Goal: Task Accomplishment & Management: Use online tool/utility

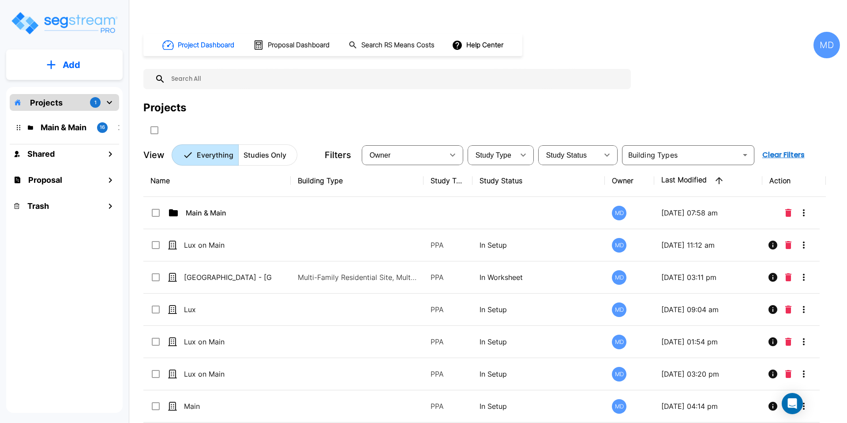
click at [824, 32] on div "MD" at bounding box center [827, 45] width 26 height 26
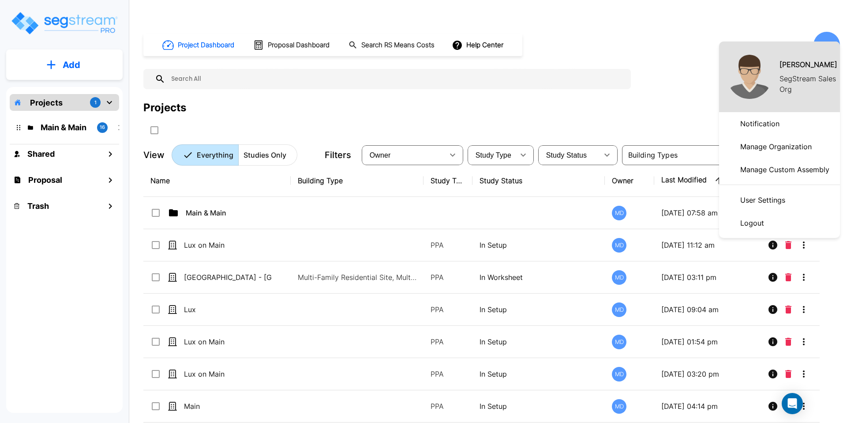
click at [772, 146] on p "Manage Organization" at bounding box center [776, 147] width 79 height 18
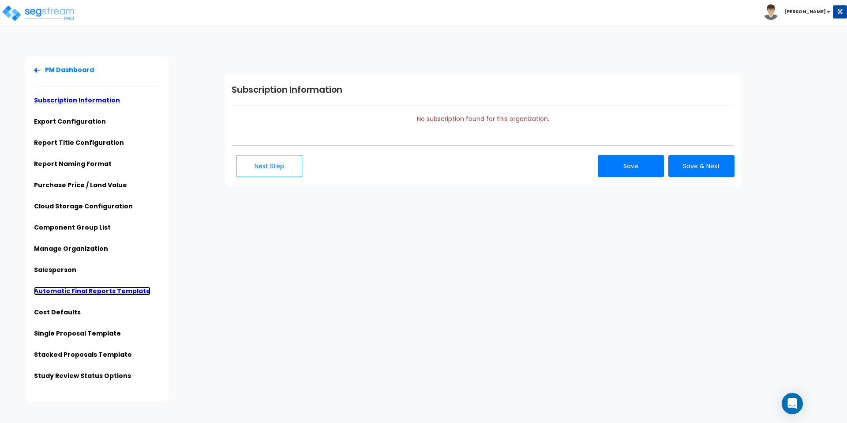
click at [53, 286] on link "Automatic Final Reports Template" at bounding box center [92, 290] width 116 height 9
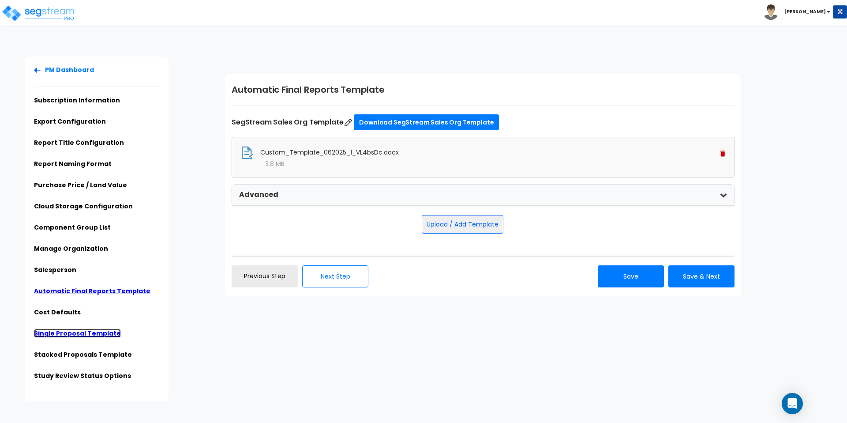
click at [58, 329] on link "Single Proposal Template" at bounding box center [77, 333] width 87 height 9
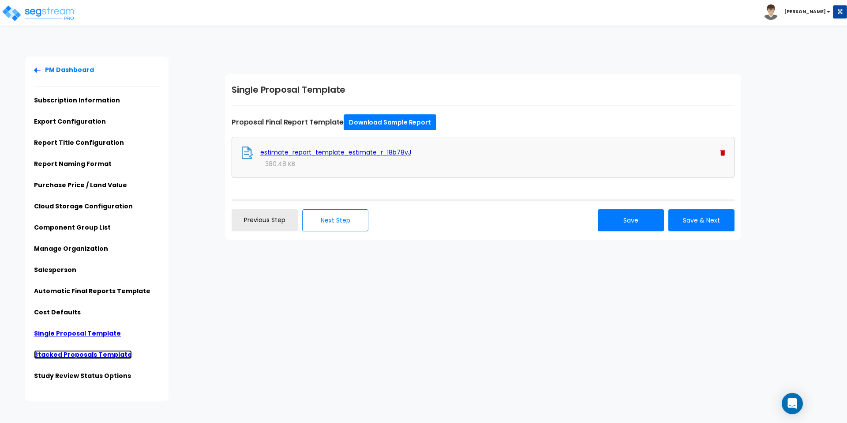
click at [73, 350] on link "Stacked Proposals Template" at bounding box center [83, 354] width 98 height 9
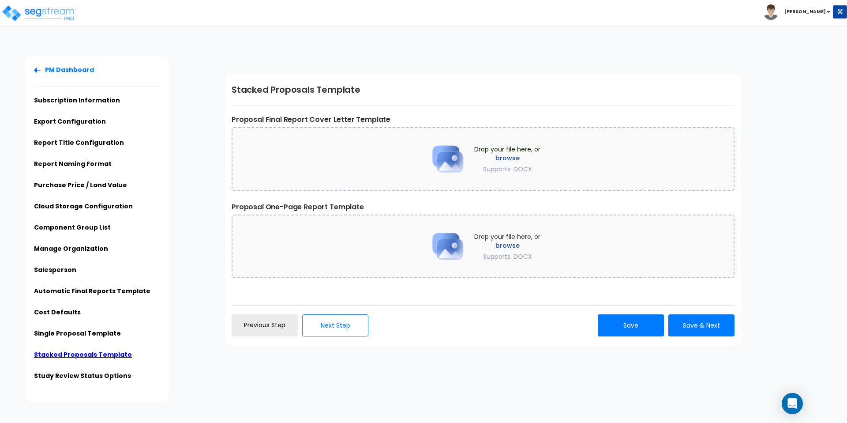
click at [31, 10] on div "Click to return on the top page" at bounding box center [45, 5] width 84 height 11
click at [15, 12] on img at bounding box center [38, 13] width 75 height 18
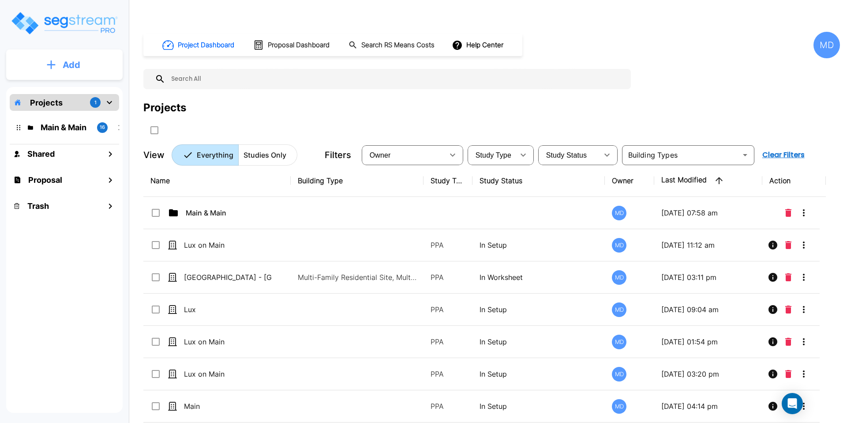
click at [58, 64] on button "Add" at bounding box center [64, 65] width 116 height 26
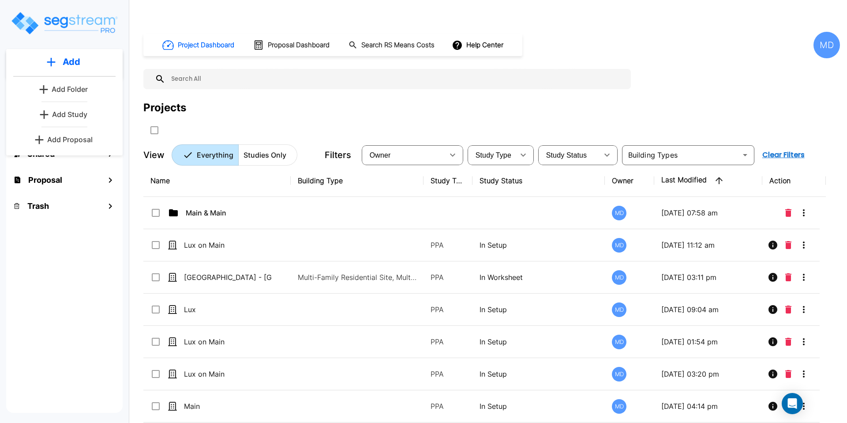
click at [71, 135] on p "Add Proposal" at bounding box center [69, 139] width 45 height 11
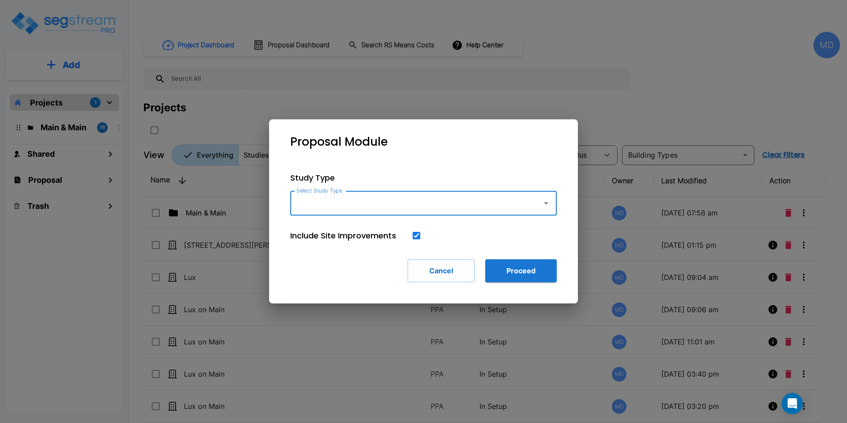
click at [547, 204] on icon "button" at bounding box center [546, 203] width 11 height 11
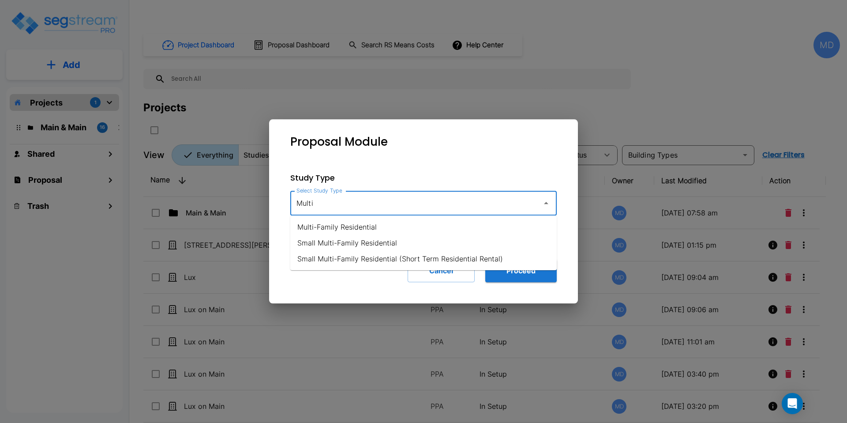
click at [497, 224] on li "Multi-Family Residential" at bounding box center [423, 227] width 266 height 16
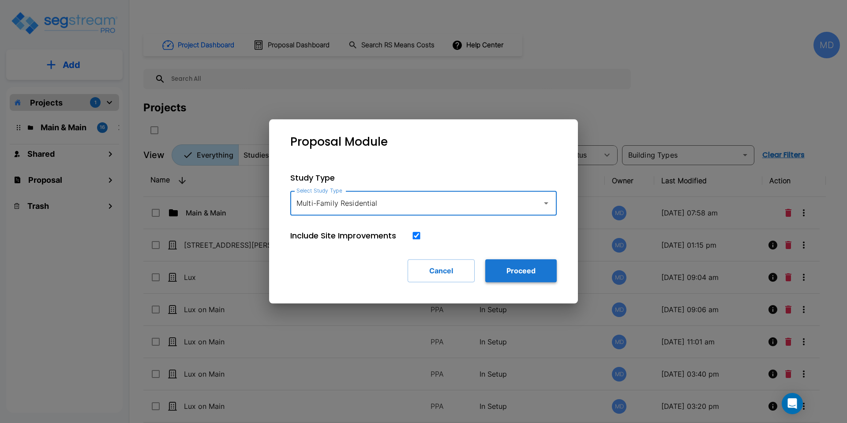
type input "Multi-Family Residential"
click at [519, 271] on button "Proceed" at bounding box center [520, 270] width 71 height 23
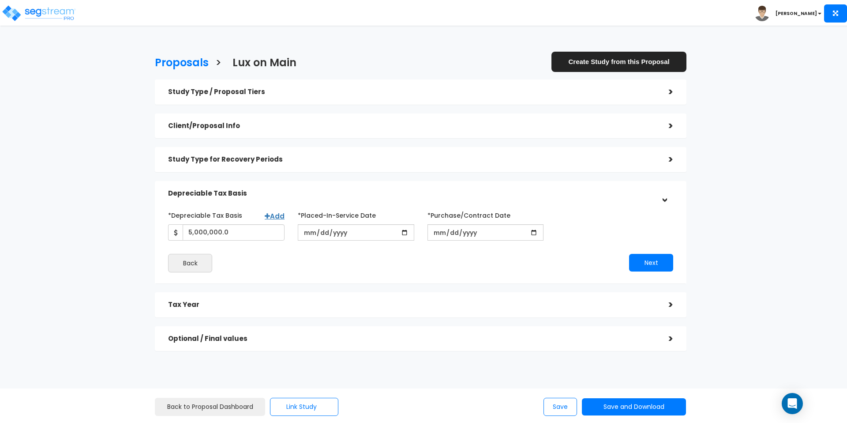
click at [272, 88] on h5 "Study Type / Proposal Tiers" at bounding box center [412, 92] width 488 height 8
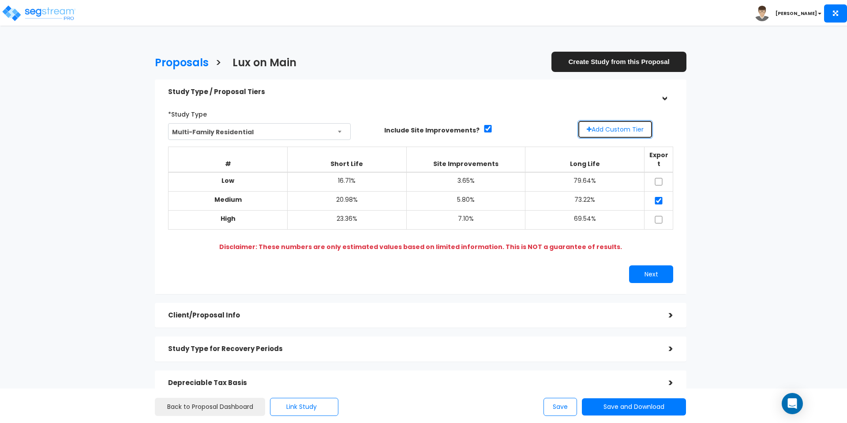
click at [611, 120] on button "Add Custom Tier" at bounding box center [615, 129] width 75 height 19
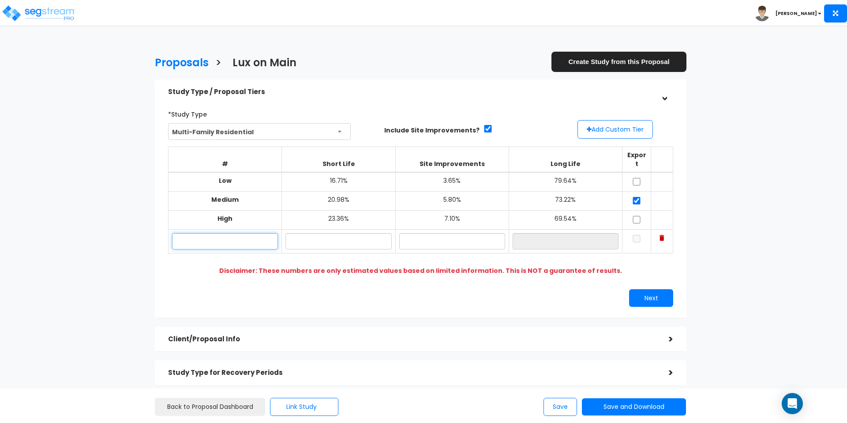
click at [215, 233] on input "text" at bounding box center [225, 241] width 106 height 16
type input "Custom 1"
type input "17.00%"
type input "6.00%"
type input "77.00%"
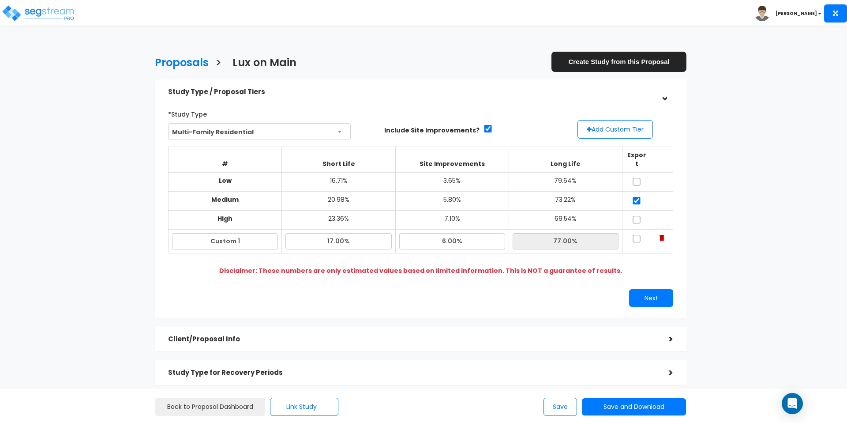
click at [639, 229] on td at bounding box center [637, 241] width 29 height 24
click at [638, 235] on input "checkbox" at bounding box center [636, 239] width 9 height 8
checkbox input "true"
click at [635, 197] on input "checkbox" at bounding box center [636, 201] width 9 height 8
checkbox input "false"
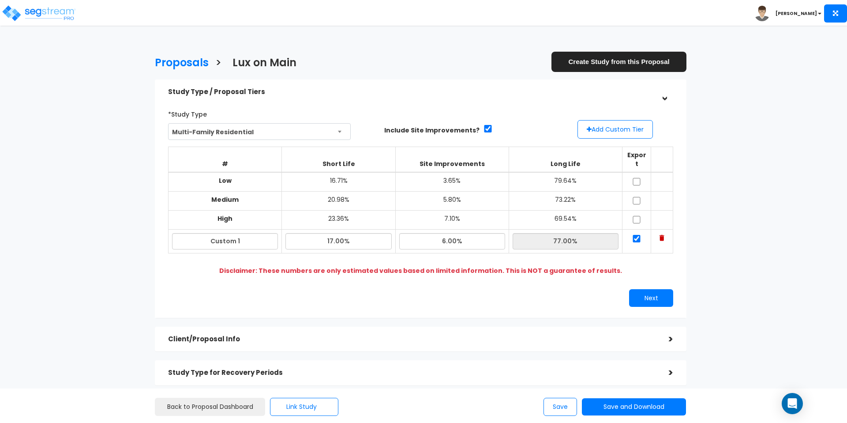
click at [586, 289] on div "Next" at bounding box center [550, 298] width 259 height 18
click at [643, 289] on button "Next" at bounding box center [651, 298] width 44 height 18
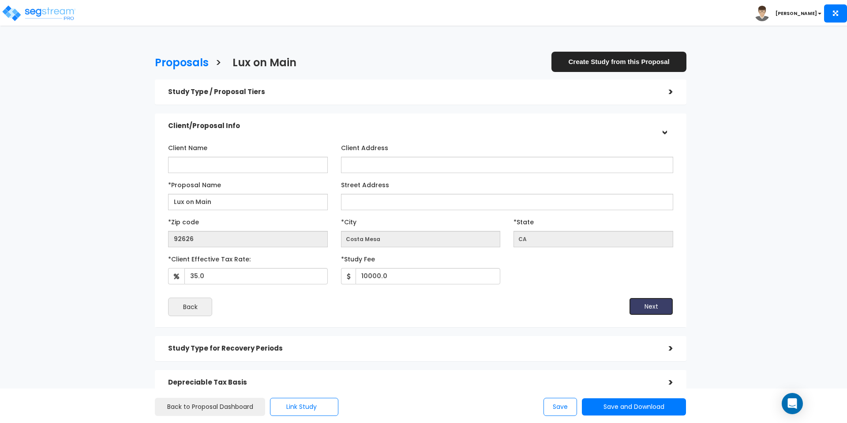
click at [645, 297] on button "Next" at bounding box center [651, 306] width 44 height 18
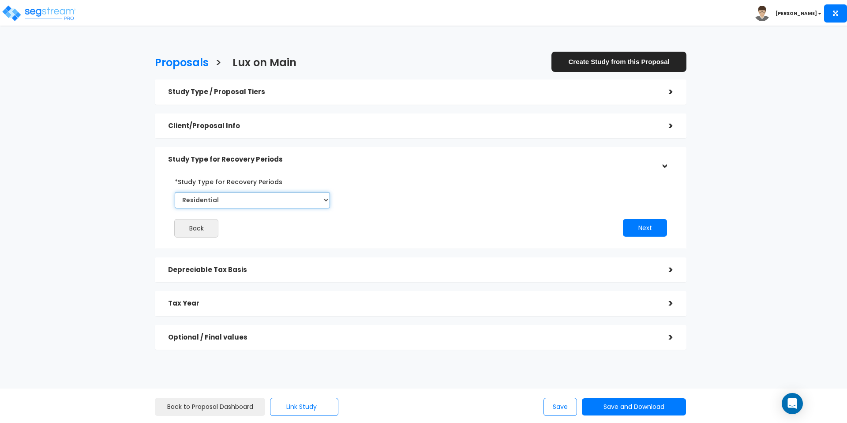
click at [267, 192] on select "Commercial Residential" at bounding box center [252, 200] width 155 height 16
click at [654, 219] on button "Next" at bounding box center [645, 228] width 44 height 18
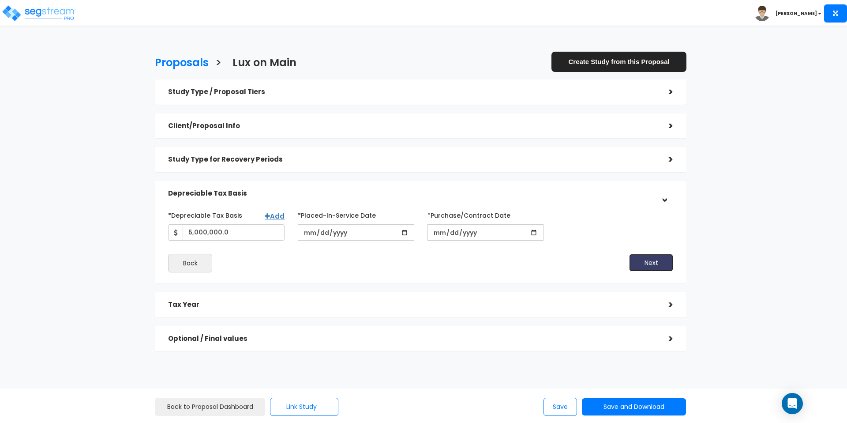
click at [647, 254] on button "Next" at bounding box center [651, 263] width 44 height 18
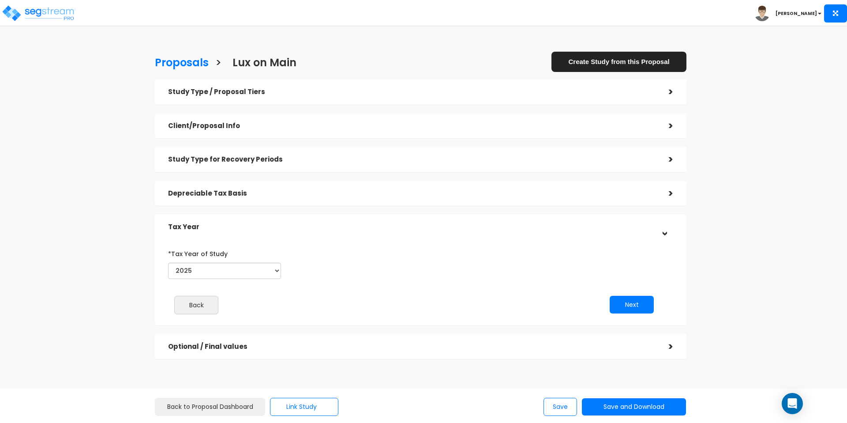
click at [328, 190] on h5 "Depreciable Tax Basis" at bounding box center [412, 194] width 488 height 8
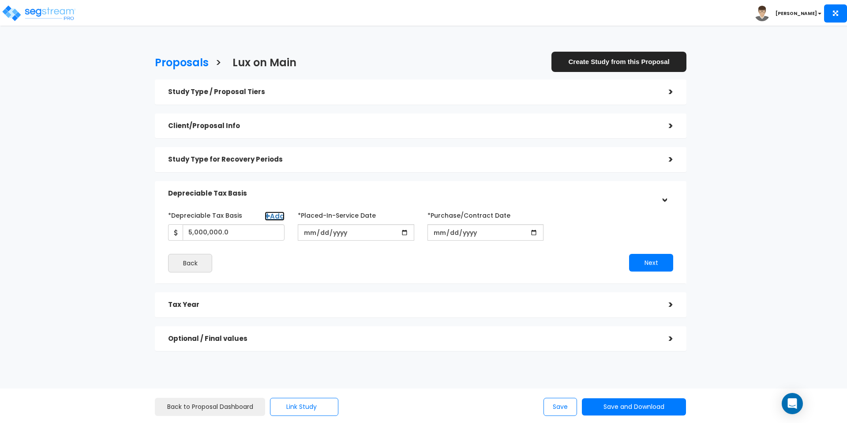
click at [270, 211] on link "Add" at bounding box center [275, 215] width 20 height 9
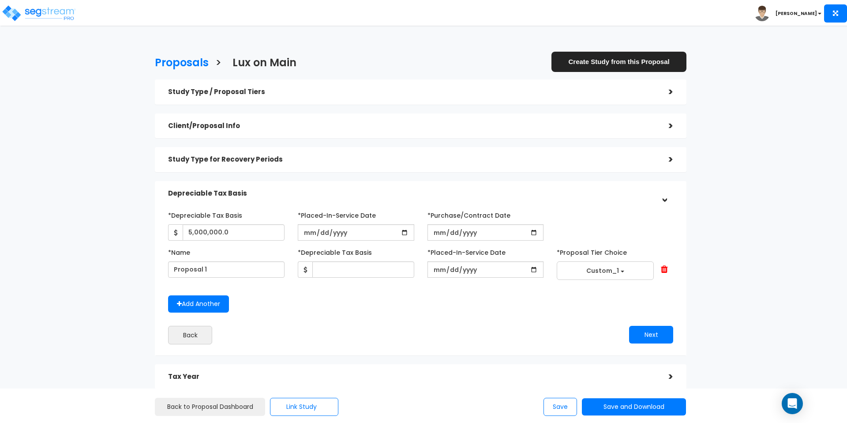
click at [665, 265] on span at bounding box center [664, 269] width 7 height 9
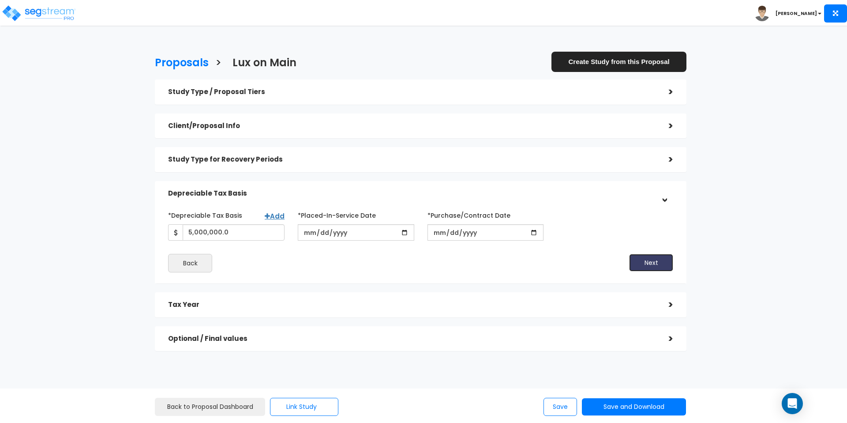
click at [651, 254] on button "Next" at bounding box center [651, 263] width 44 height 18
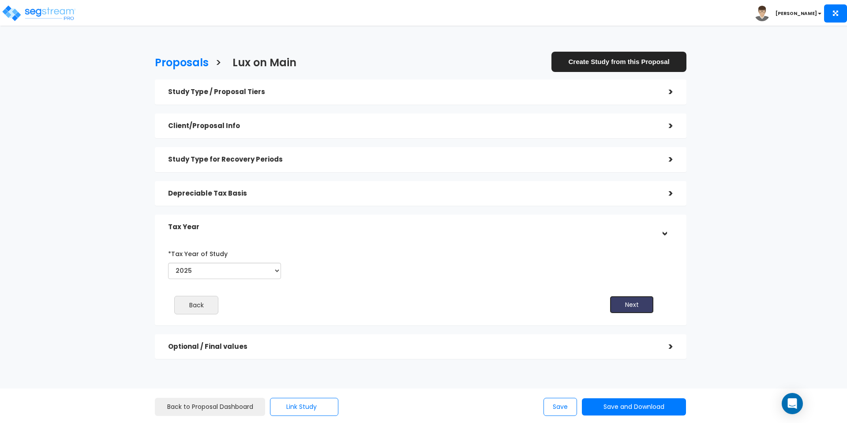
click at [620, 296] on button "Next" at bounding box center [632, 305] width 44 height 18
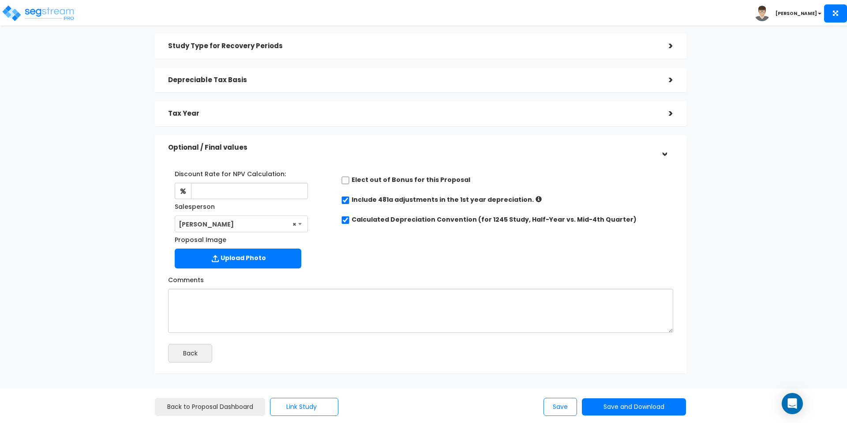
scroll to position [114, 0]
click at [476, 214] on label "Calculated Depreciation Convention (for 1245 Study, Half-Year vs. Mid-4th Quart…" at bounding box center [494, 218] width 285 height 9
click at [350, 216] on input "Calculated Depreciation Convention (for 1245 Study, Half-Year vs. Mid-4th Quart…" at bounding box center [345, 220] width 9 height 8
checkbox input "false"
radio input "true"
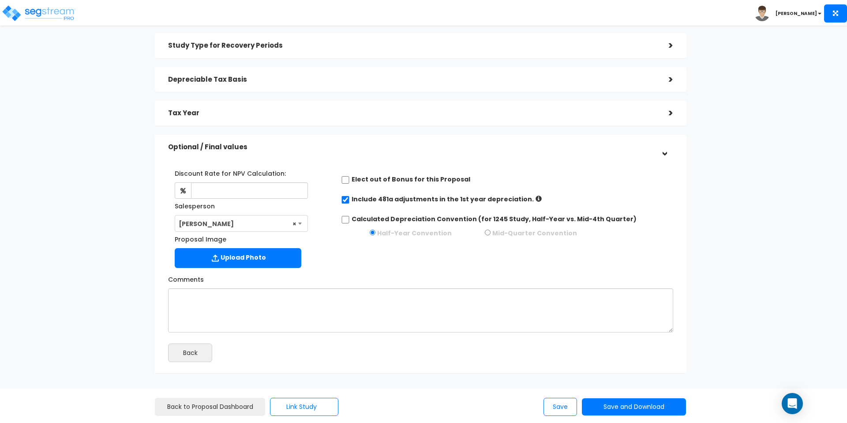
click at [495, 229] on label "Mid-Quarter Convention" at bounding box center [534, 233] width 85 height 9
click at [490, 229] on input "radio" at bounding box center [488, 232] width 6 height 6
radio input "true"
click at [371, 229] on input "radio" at bounding box center [373, 232] width 6 height 6
radio input "true"
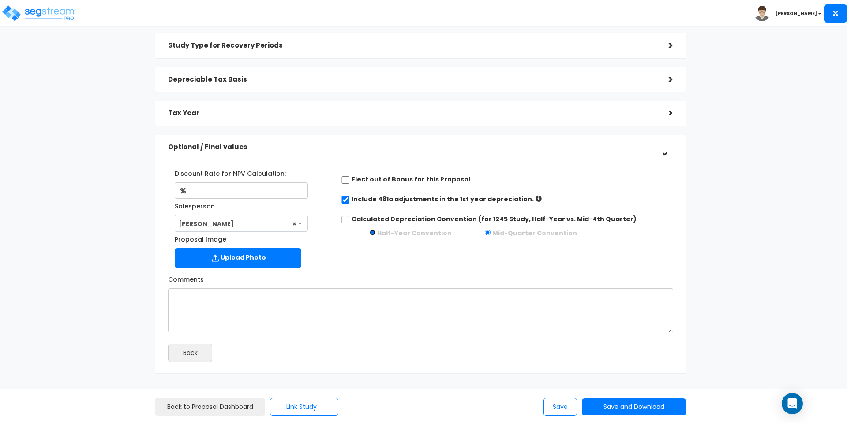
radio input "false"
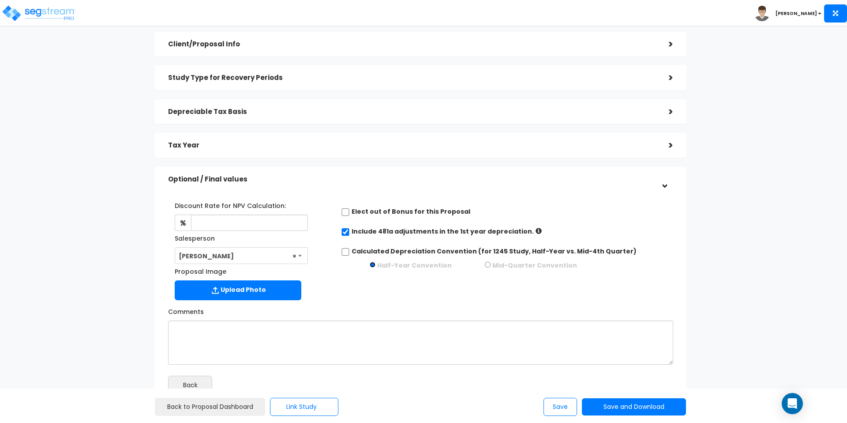
scroll to position [79, 0]
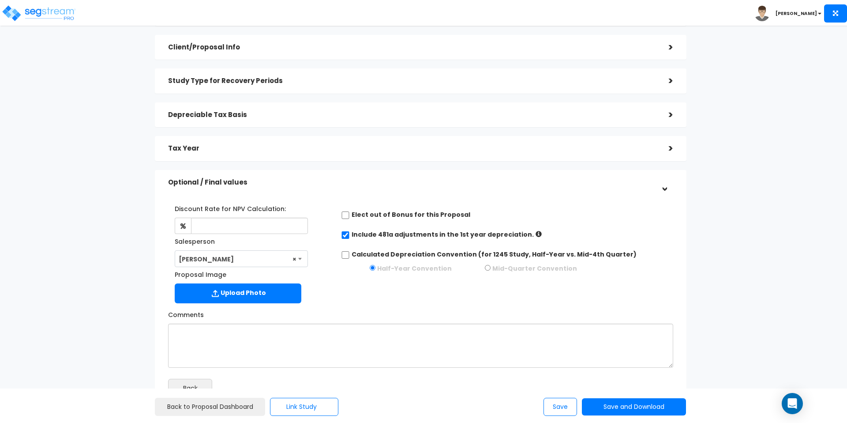
click at [536, 231] on icon at bounding box center [539, 234] width 6 height 6
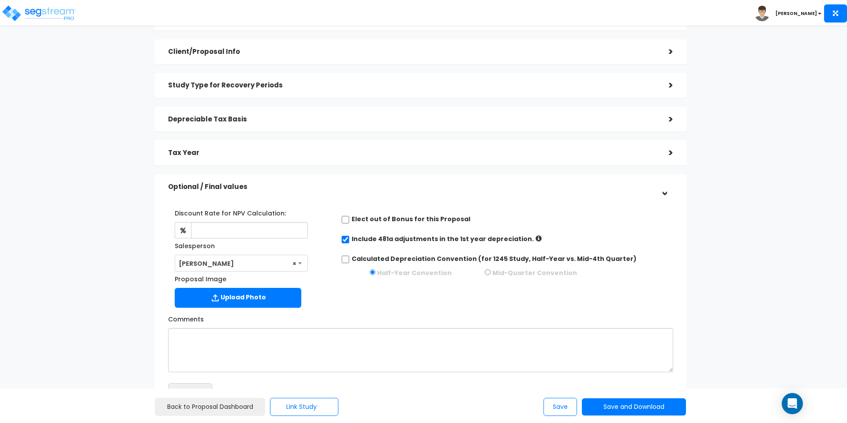
scroll to position [0, 0]
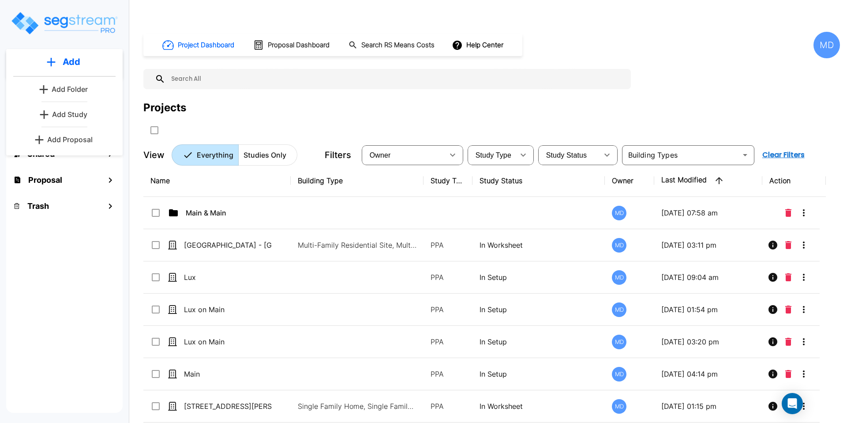
click at [115, 43] on div "Add Add Add Folder Add Study Add Proposal Projects 1 Main & Main 16 Shared Prop…" at bounding box center [64, 209] width 129 height 419
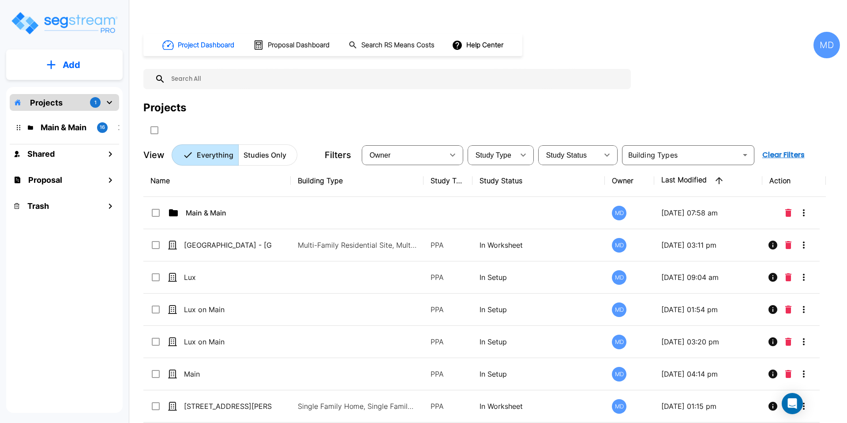
click at [57, 71] on button "Add" at bounding box center [64, 65] width 116 height 26
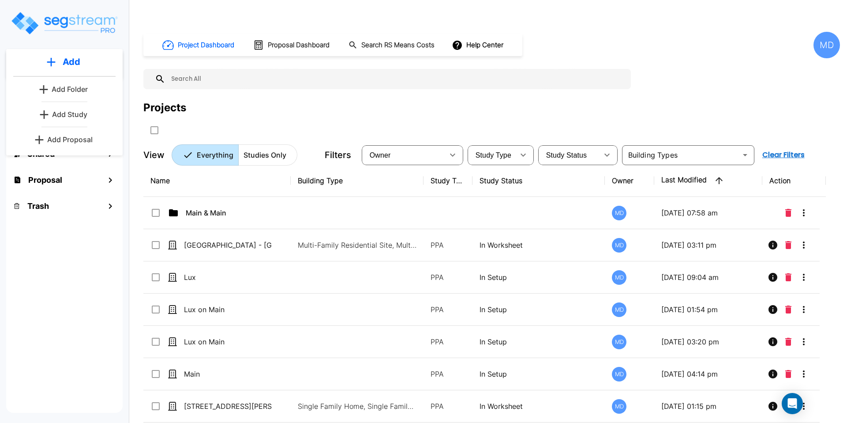
click at [74, 117] on p "Add Study" at bounding box center [69, 114] width 35 height 11
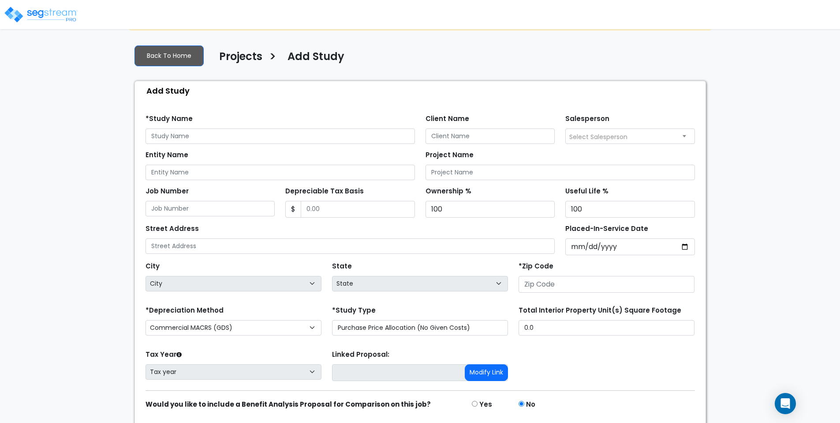
scroll to position [65, 0]
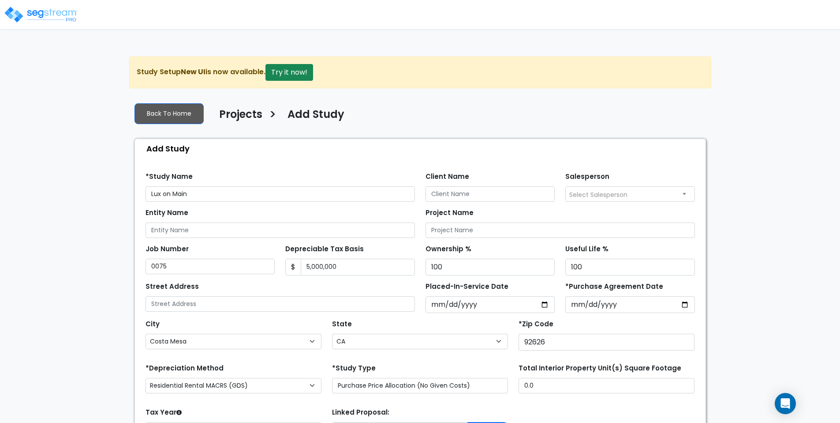
select select "Costa Mesa"
select select "CA"
select select "RRM(_39"
select select "2025"
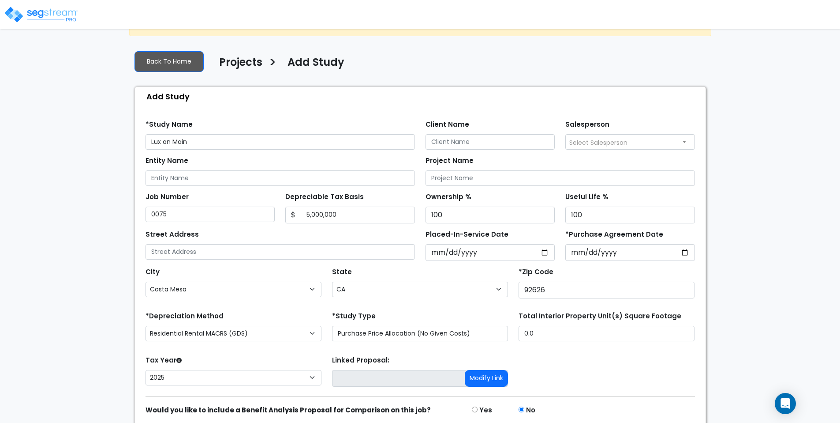
scroll to position [70, 0]
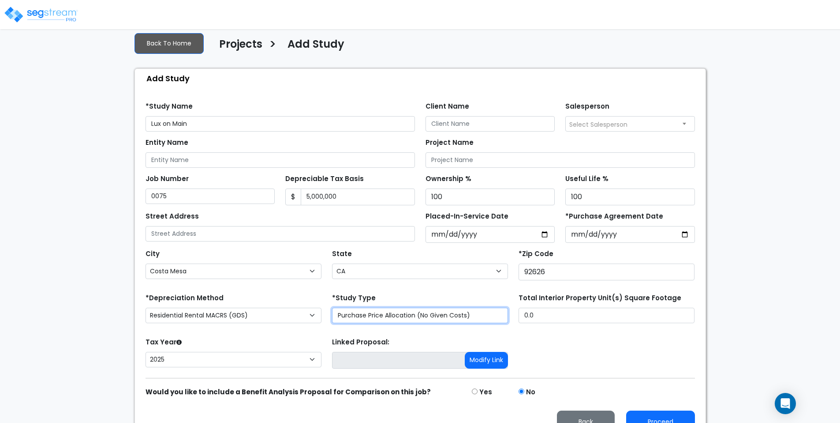
click at [390, 308] on select "Purchase Price Allocation (No Given Costs) New Construction / Reno / TI's (Give…" at bounding box center [420, 315] width 176 height 15
click at [665, 410] on button "Proceed" at bounding box center [660, 421] width 69 height 23
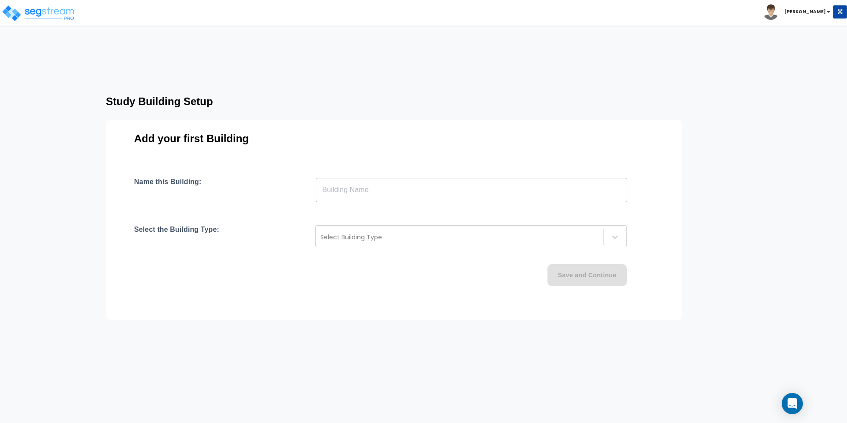
click at [391, 178] on input "text" at bounding box center [471, 189] width 311 height 25
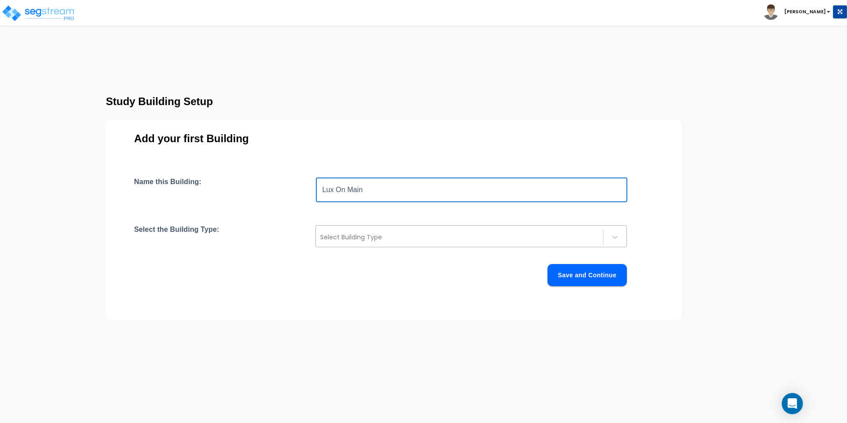
type input "Lux On Main"
click at [422, 230] on div "Select Building Type" at bounding box center [459, 237] width 287 height 14
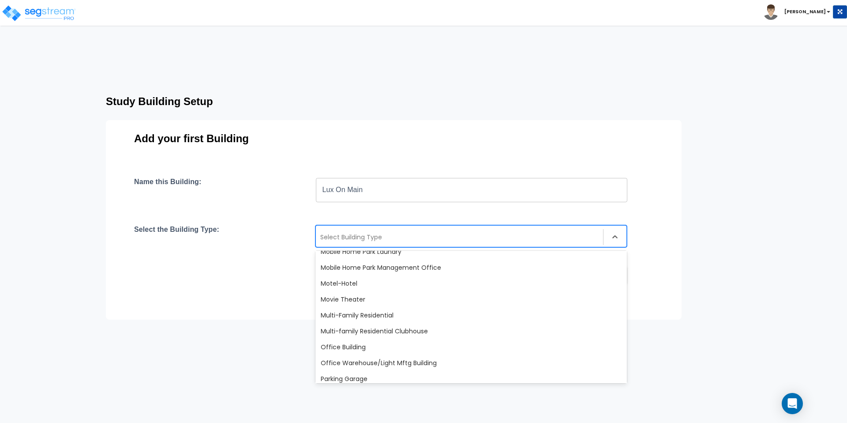
scroll to position [517, 0]
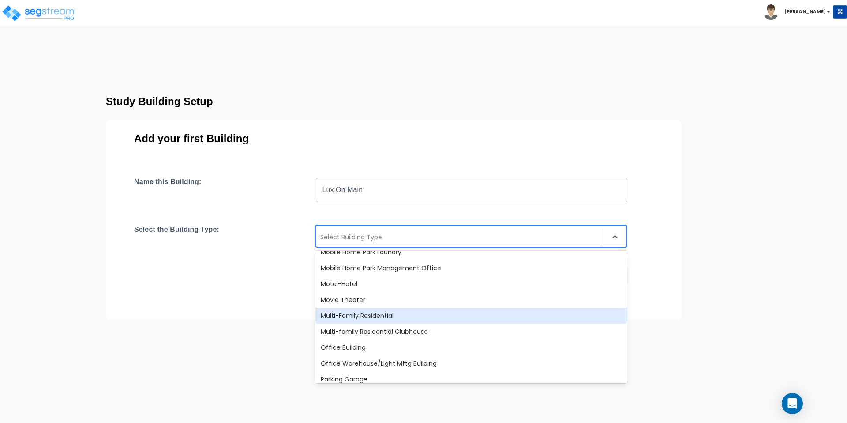
click at [375, 308] on div "Multi-Family Residential" at bounding box center [470, 316] width 311 height 16
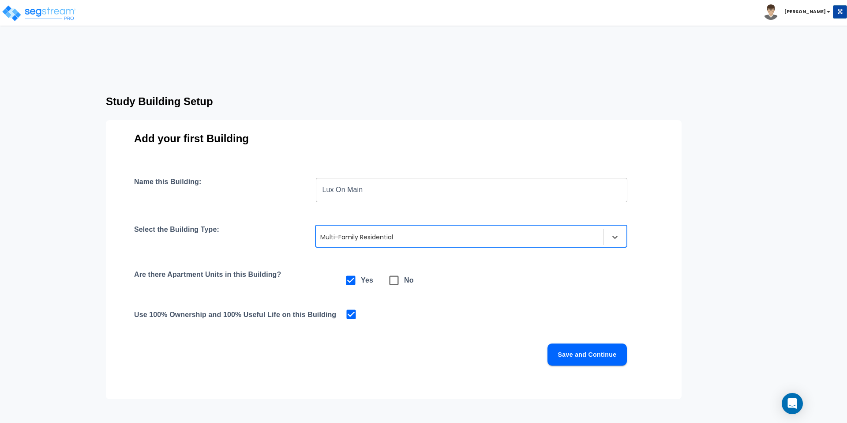
click at [488, 232] on div at bounding box center [459, 237] width 278 height 11
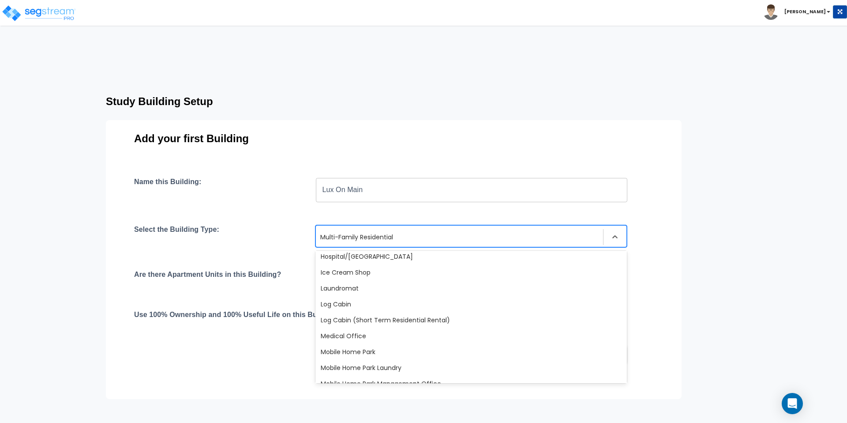
scroll to position [404, 0]
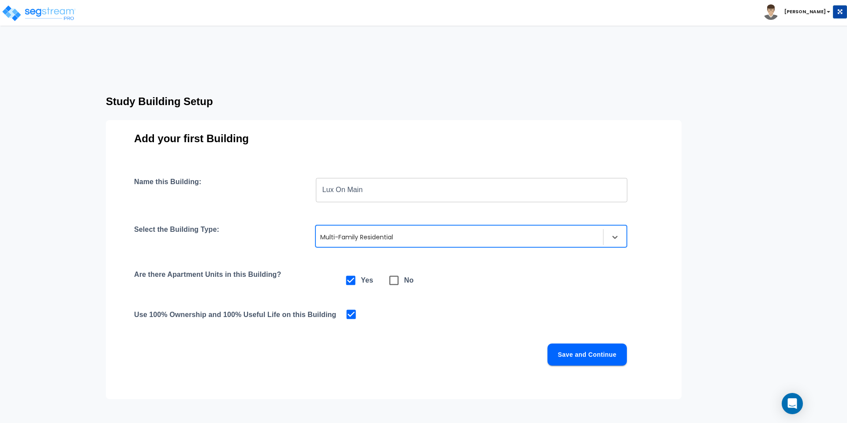
click at [221, 343] on div "Save and Continue" at bounding box center [380, 354] width 493 height 22
click at [575, 343] on button "Save and Continue" at bounding box center [587, 354] width 79 height 22
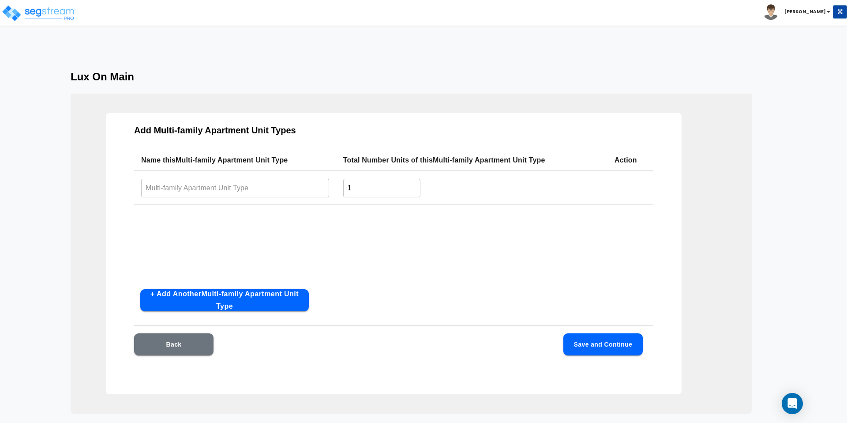
click at [204, 178] on input "text" at bounding box center [235, 187] width 188 height 19
type input "Studio"
type input "25"
click at [204, 268] on div "Add Multi-family Apartment Unit Types Name this Multi-family Apartment Unit Typ…" at bounding box center [394, 253] width 576 height 281
click at [210, 289] on button "+ Add Another Multi-family Apartment Unit Type" at bounding box center [224, 300] width 169 height 22
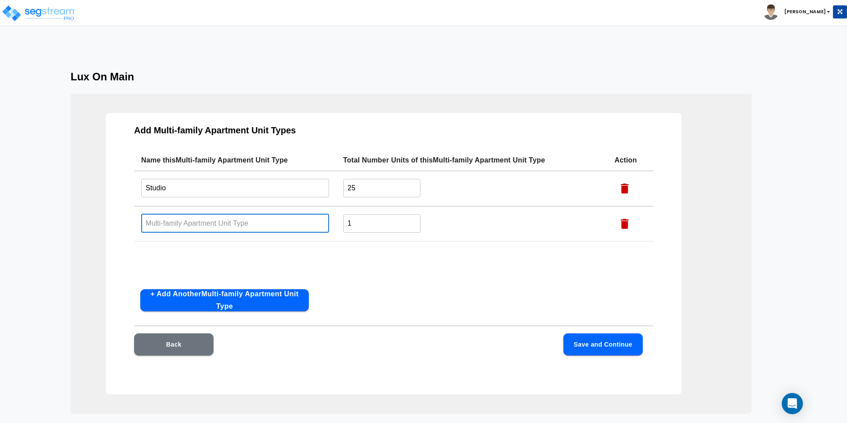
click at [178, 214] on input "text" at bounding box center [235, 223] width 188 height 19
type input "1 BDR"
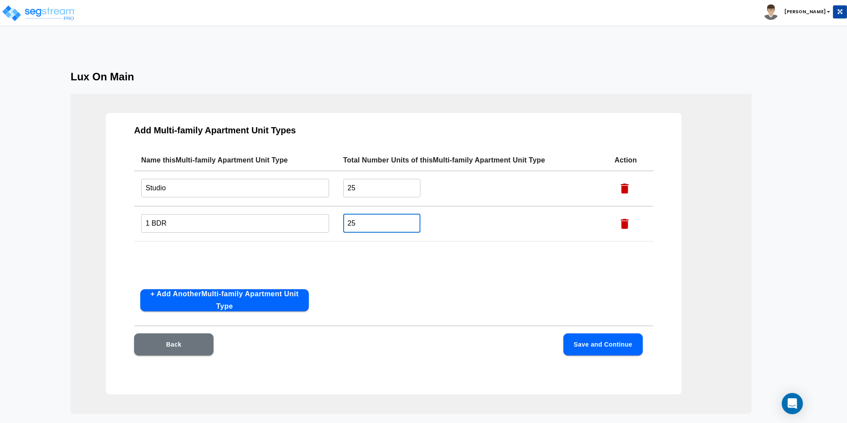
type input "25"
click at [205, 289] on button "+ Add Another Multi-family Apartment Unit Type" at bounding box center [224, 300] width 169 height 22
click at [165, 249] on input "text" at bounding box center [235, 258] width 188 height 19
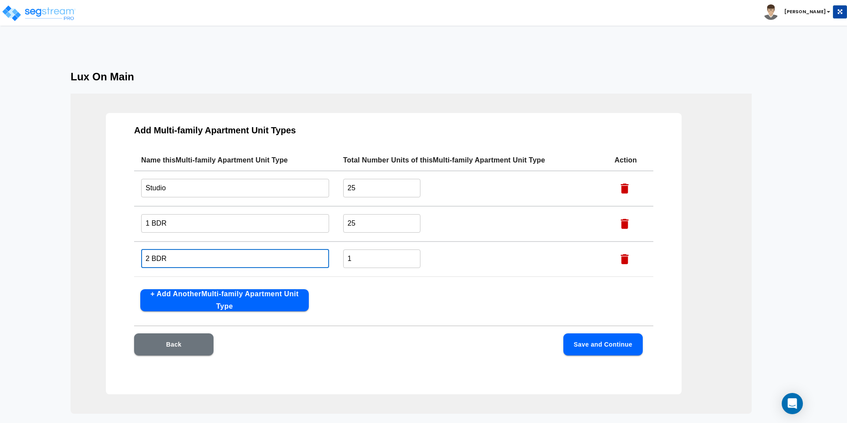
type input "2 BDR"
type input "25"
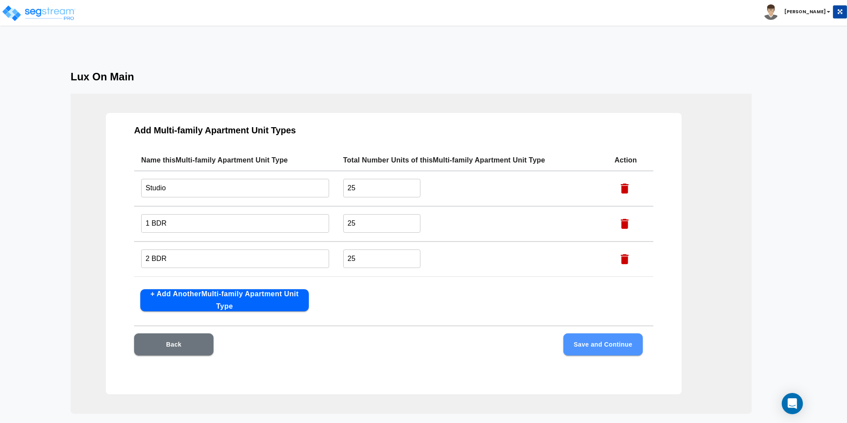
click at [586, 333] on button "Save and Continue" at bounding box center [602, 344] width 79 height 22
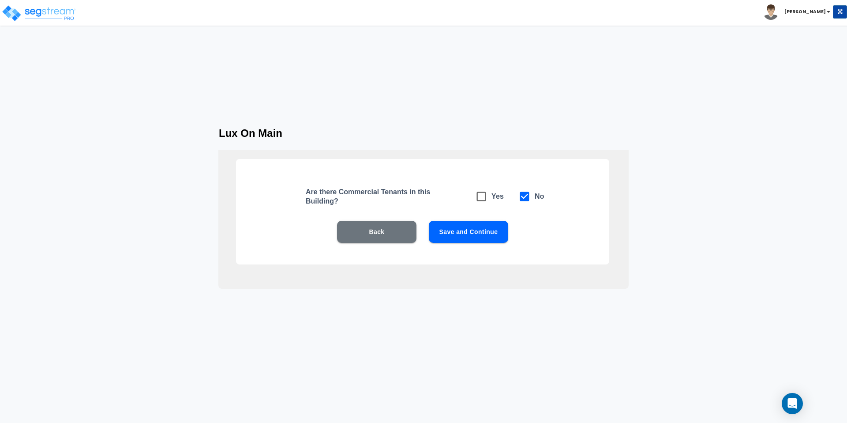
click at [485, 192] on icon at bounding box center [481, 196] width 9 height 9
checkbox input "true"
checkbox input "false"
click at [487, 221] on button "Save and Continue" at bounding box center [468, 232] width 79 height 22
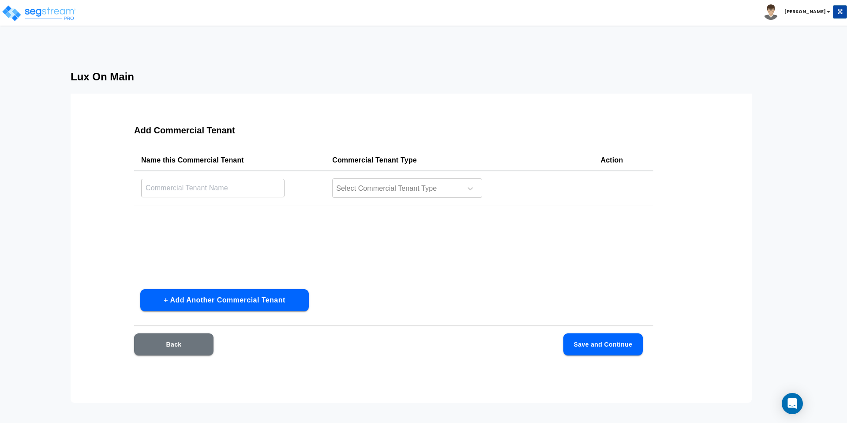
click at [184, 178] on input "text" at bounding box center [212, 187] width 143 height 19
type input "Starbucks"
click at [383, 183] on div at bounding box center [395, 189] width 121 height 12
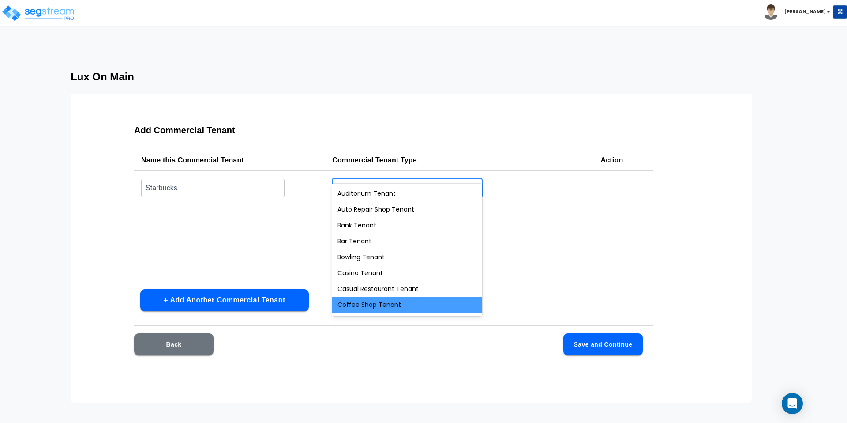
click at [401, 299] on div "Coffee Shop Tenant" at bounding box center [407, 304] width 150 height 16
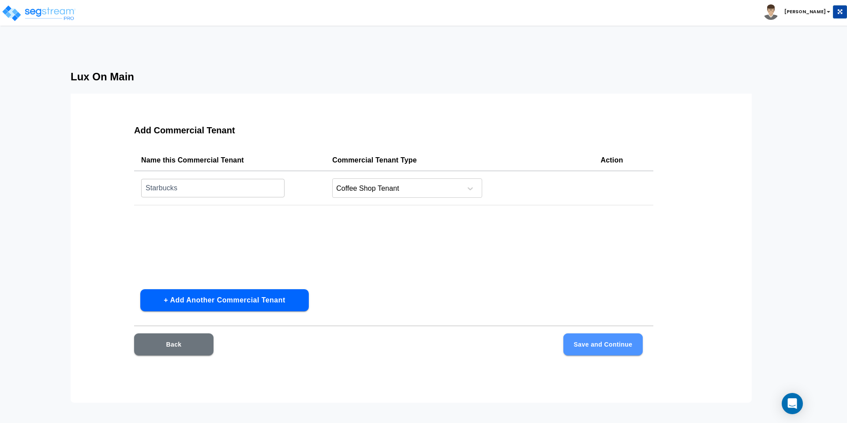
click at [593, 333] on button "Save and Continue" at bounding box center [602, 344] width 79 height 22
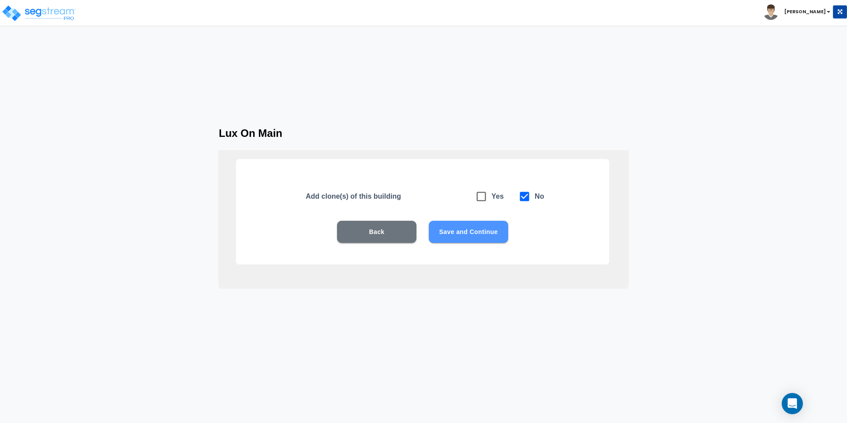
click at [483, 221] on button "Save and Continue" at bounding box center [468, 232] width 79 height 22
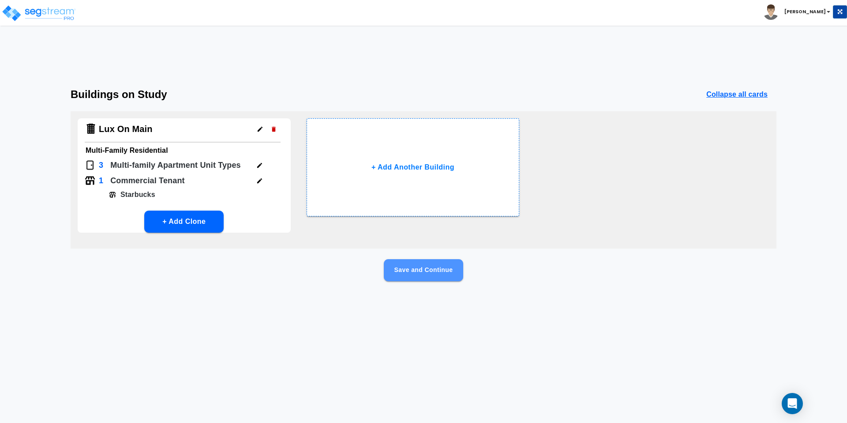
click at [416, 259] on button "Save and Continue" at bounding box center [423, 270] width 79 height 22
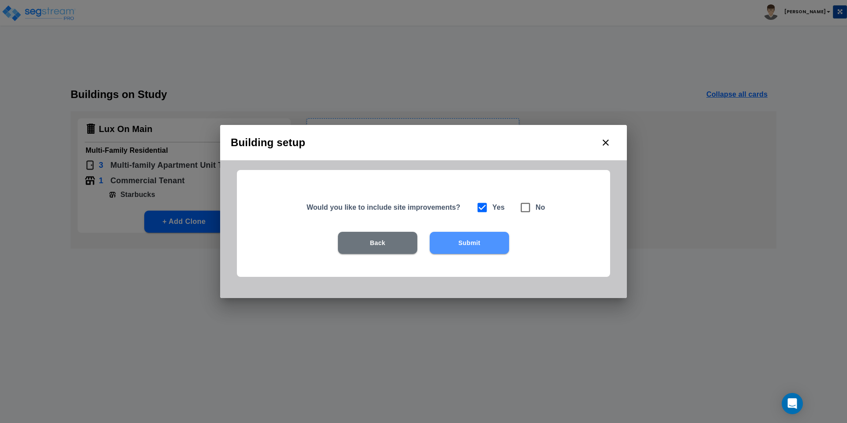
click at [474, 241] on button "Submit" at bounding box center [469, 243] width 79 height 22
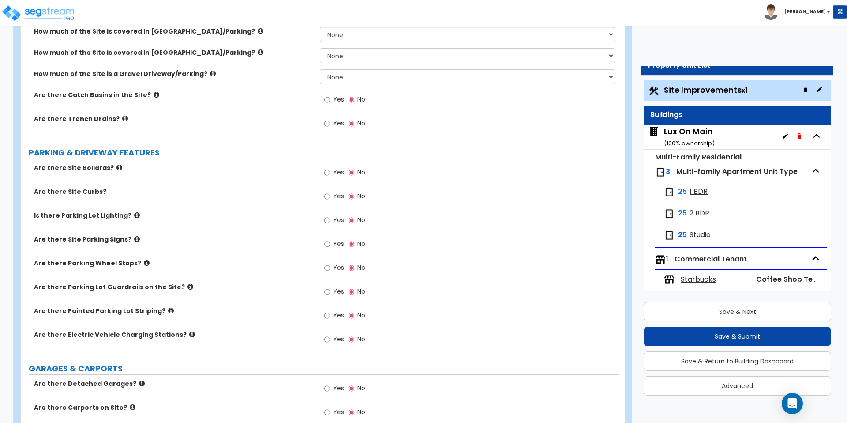
scroll to position [240, 0]
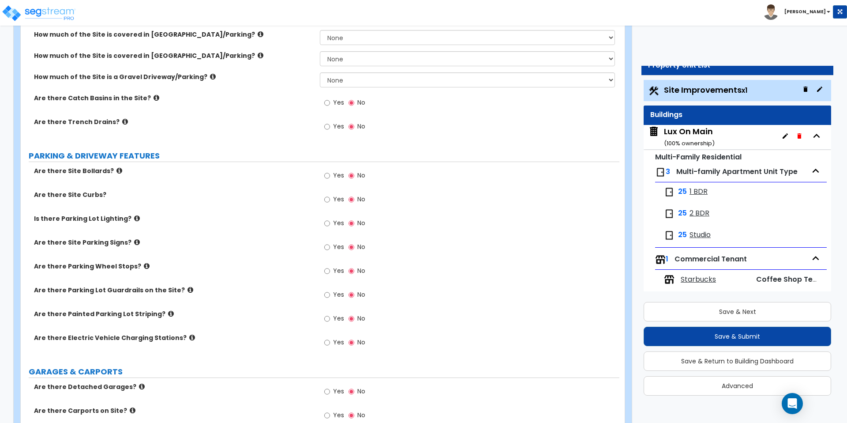
click at [700, 187] on span "1 BDR" at bounding box center [699, 192] width 18 height 10
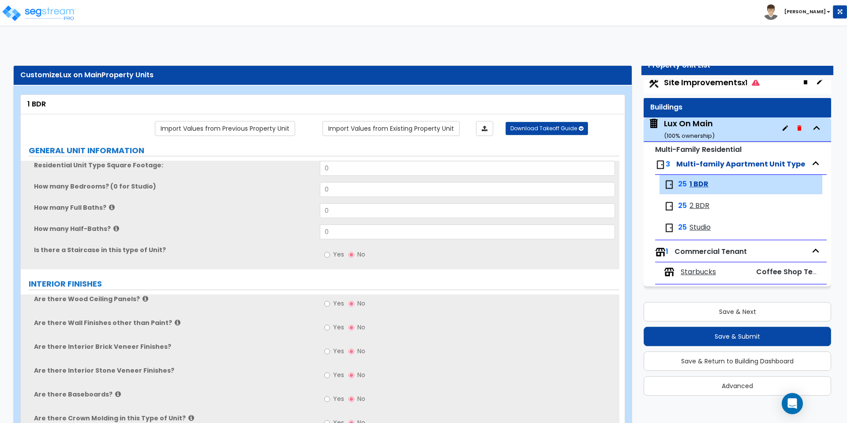
click at [697, 201] on span "2 BDR" at bounding box center [700, 206] width 20 height 10
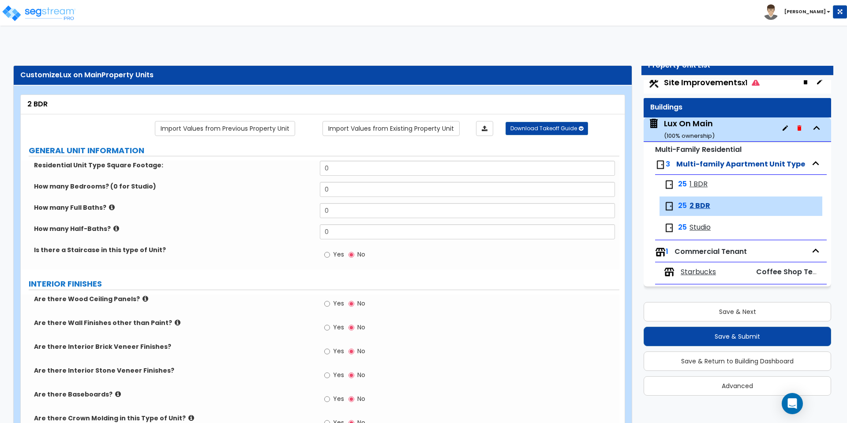
click at [699, 222] on span "Studio" at bounding box center [700, 227] width 21 height 10
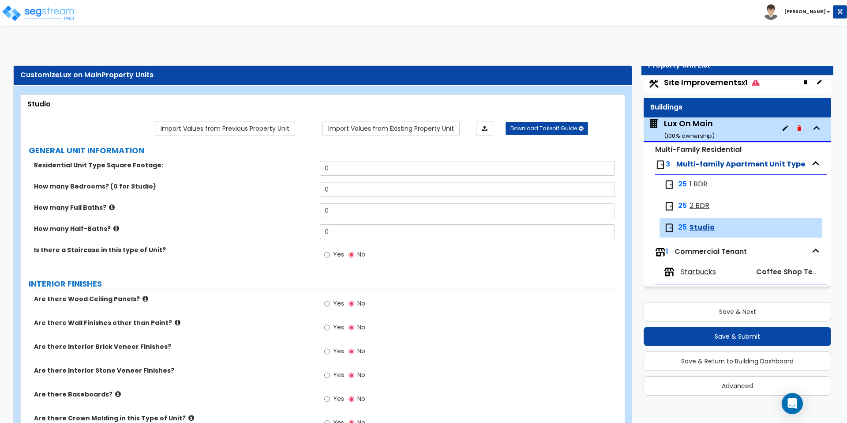
click at [682, 77] on span "Site Improvements x1" at bounding box center [712, 82] width 96 height 11
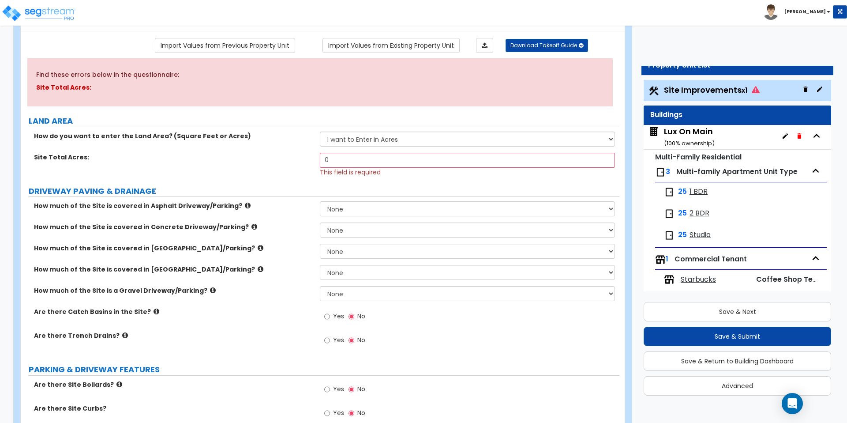
scroll to position [81, 0]
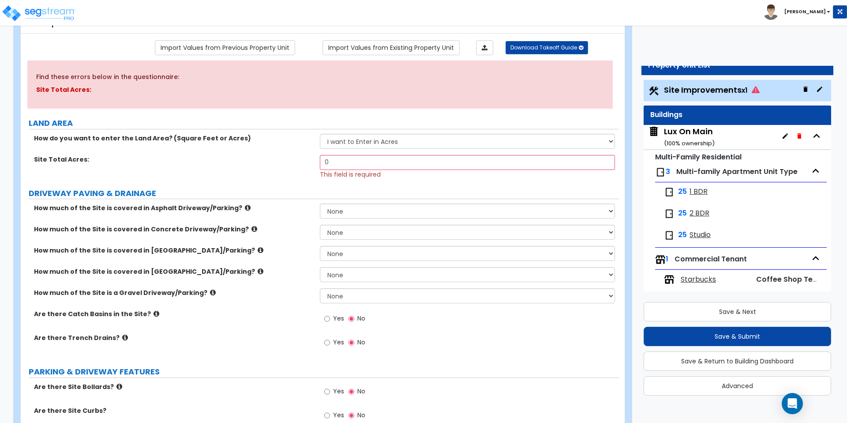
click at [245, 204] on icon at bounding box center [248, 207] width 6 height 7
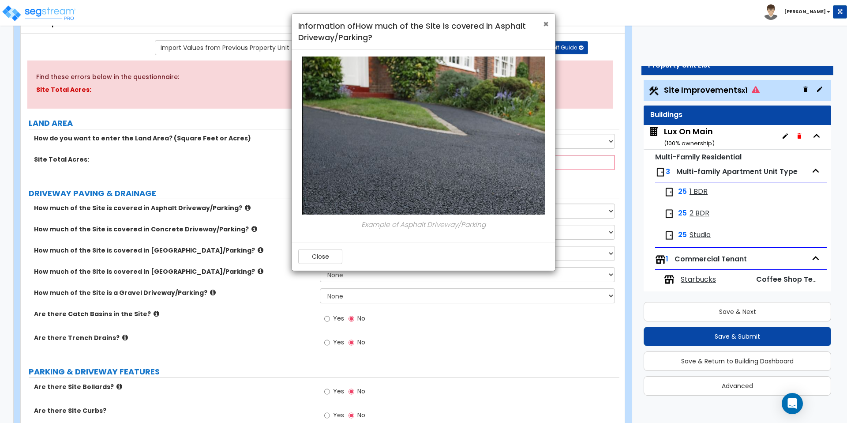
click at [544, 26] on span "×" at bounding box center [546, 24] width 6 height 13
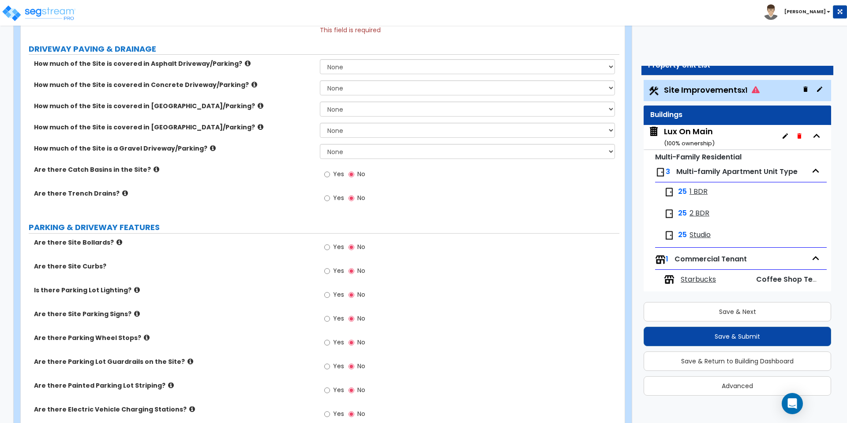
scroll to position [225, 0]
click at [328, 242] on input "Yes" at bounding box center [327, 247] width 6 height 10
radio input "true"
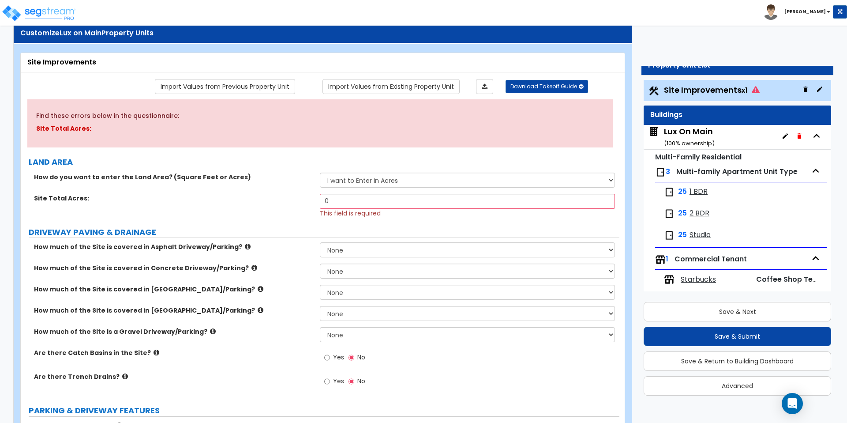
scroll to position [38, 0]
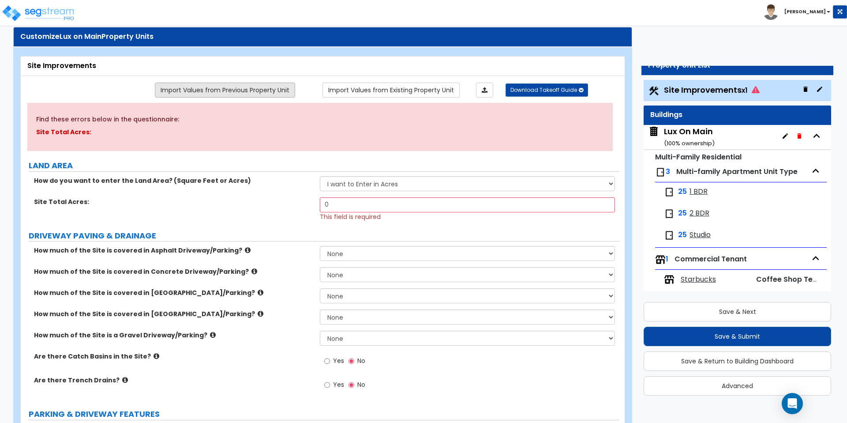
click at [288, 83] on link "Import Values from Previous Property Unit" at bounding box center [225, 90] width 140 height 15
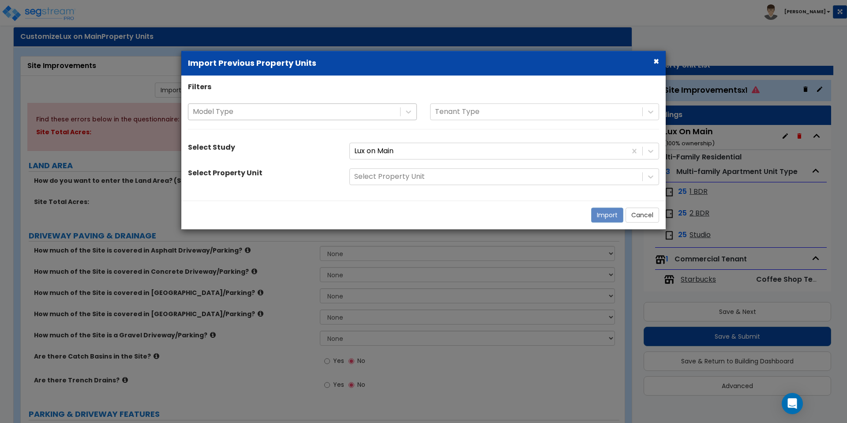
click at [377, 112] on div at bounding box center [294, 112] width 203 height 12
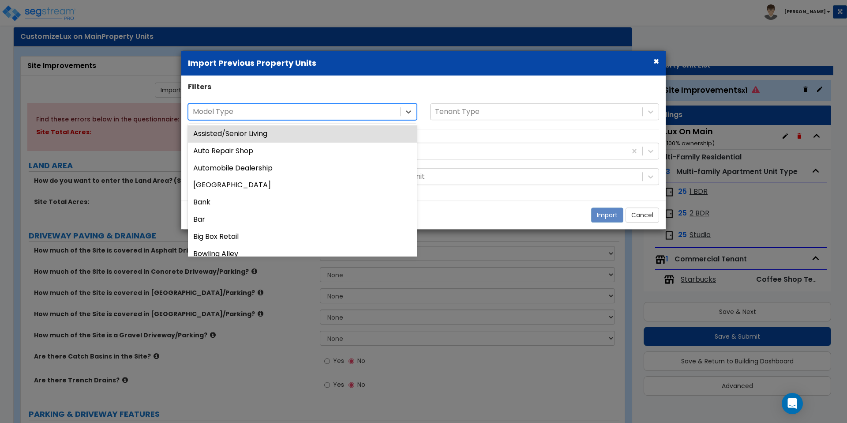
click at [365, 86] on div "Filters" at bounding box center [423, 88] width 484 height 12
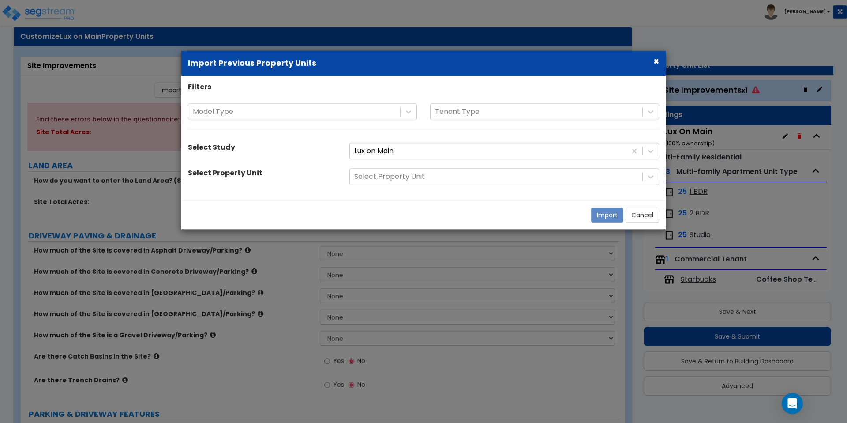
click at [654, 62] on button "×" at bounding box center [656, 61] width 6 height 9
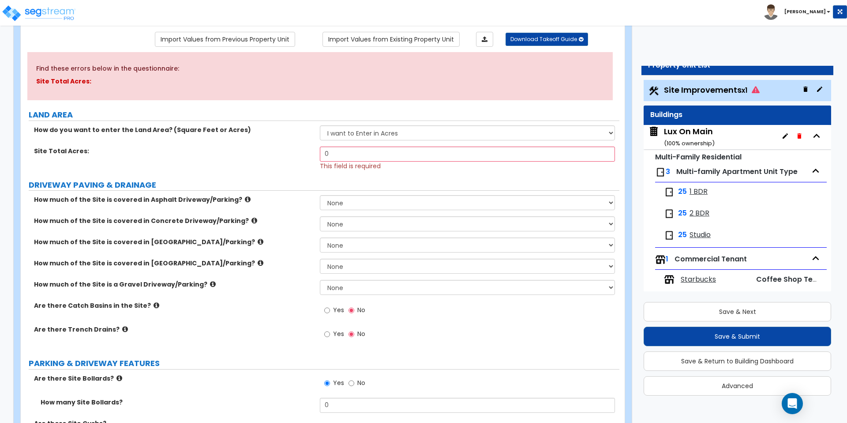
scroll to position [105, 0]
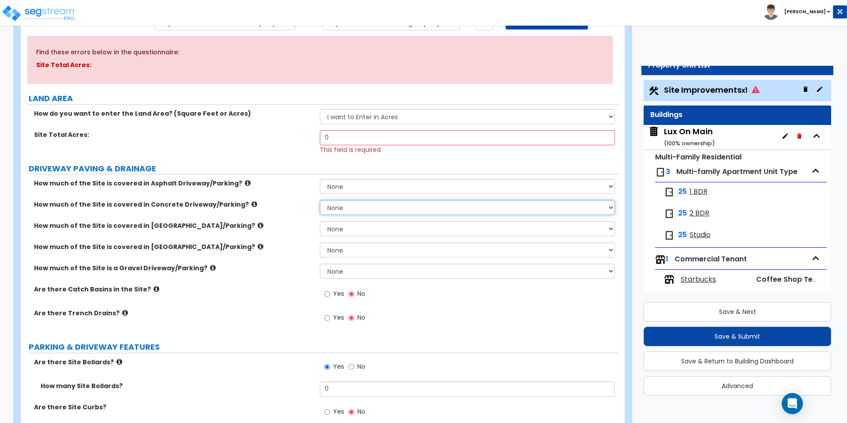
click at [367, 200] on select "None I want to Enter an Approximate Percentage I want to Enter the Square Foota…" at bounding box center [467, 207] width 295 height 15
select select "2"
click at [320, 200] on select "None I want to Enter an Approximate Percentage I want to Enter the Square Foota…" at bounding box center [467, 207] width 295 height 15
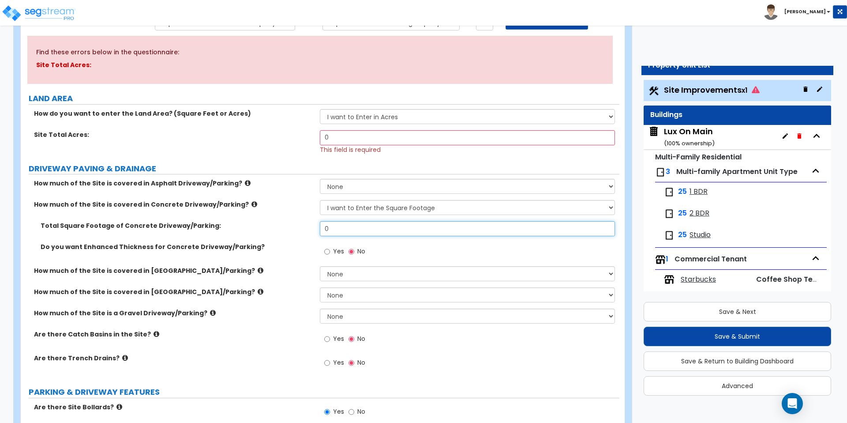
click at [340, 221] on input "0" at bounding box center [467, 228] width 295 height 15
click at [349, 266] on select "None I want to Enter an Approximate Percentage I want to Enter the Square Foota…" at bounding box center [467, 273] width 295 height 15
click at [320, 266] on select "None I want to Enter an Approximate Percentage I want to Enter the Square Foota…" at bounding box center [467, 273] width 295 height 15
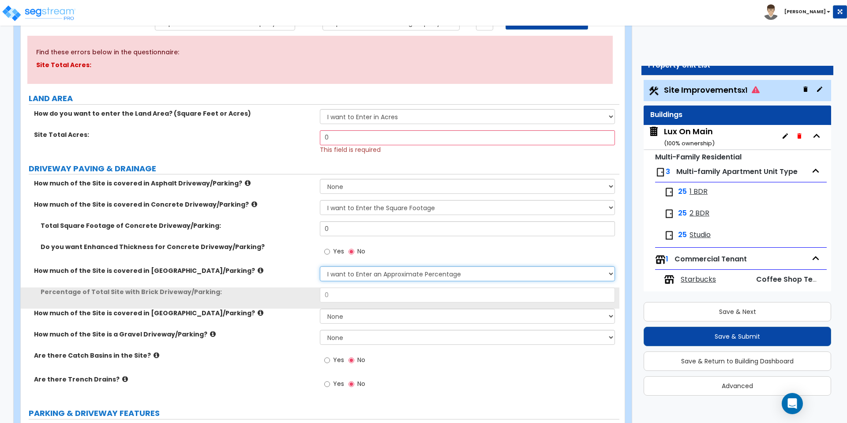
click at [344, 266] on select "None I want to Enter an Approximate Percentage I want to Enter the Square Foota…" at bounding box center [467, 273] width 295 height 15
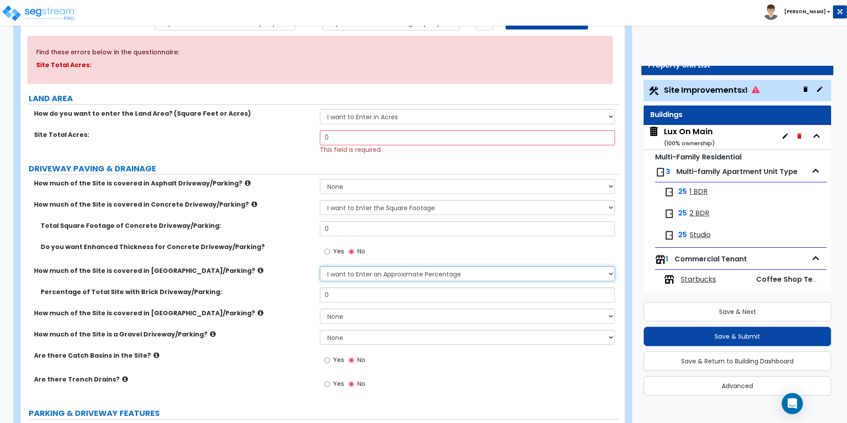
select select "2"
click at [320, 266] on select "None I want to Enter an Approximate Percentage I want to Enter the Square Foota…" at bounding box center [467, 273] width 295 height 15
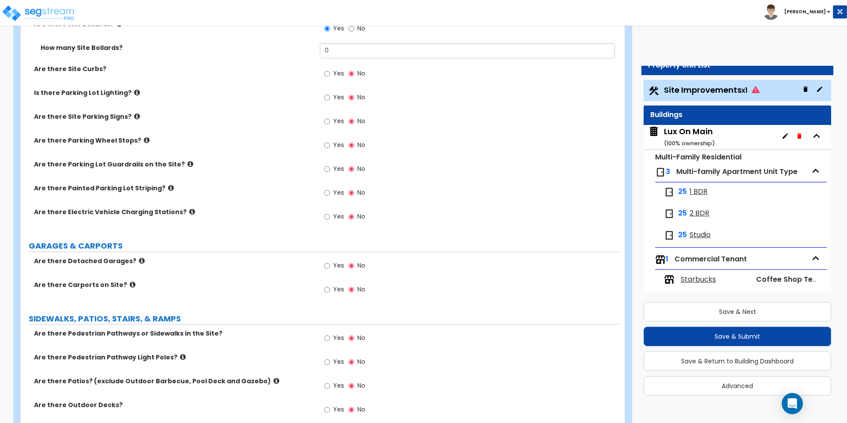
scroll to position [510, 0]
click at [328, 188] on input "Yes" at bounding box center [327, 193] width 6 height 10
radio input "true"
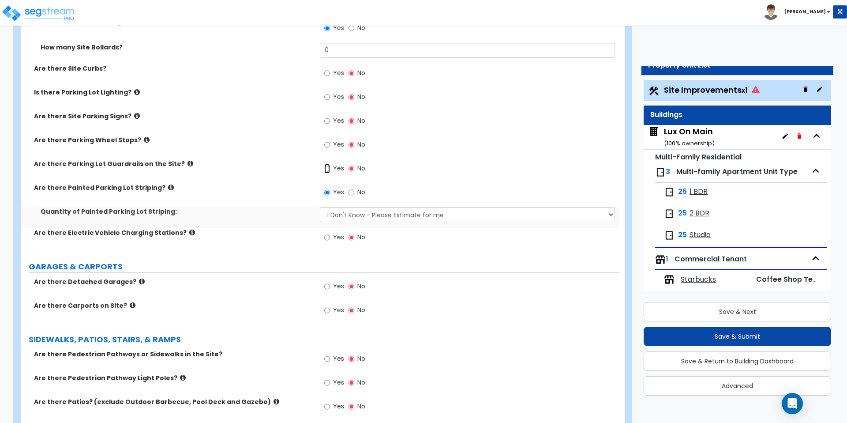
click at [329, 164] on input "Yes" at bounding box center [327, 169] width 6 height 10
radio input "true"
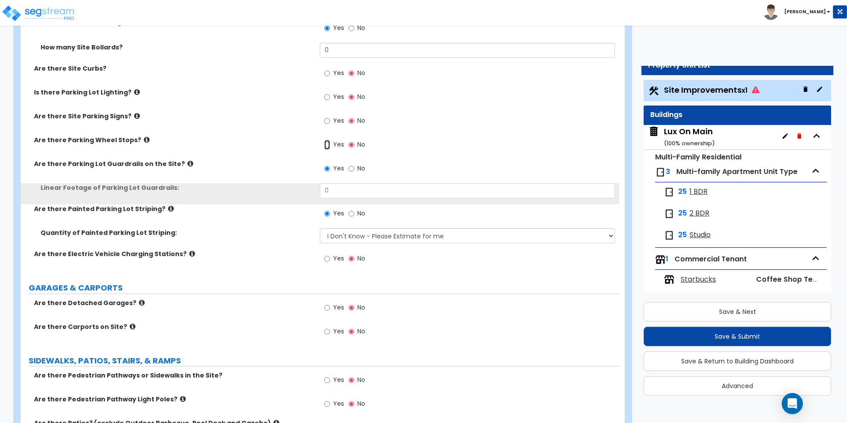
click at [325, 140] on input "Yes" at bounding box center [327, 145] width 6 height 10
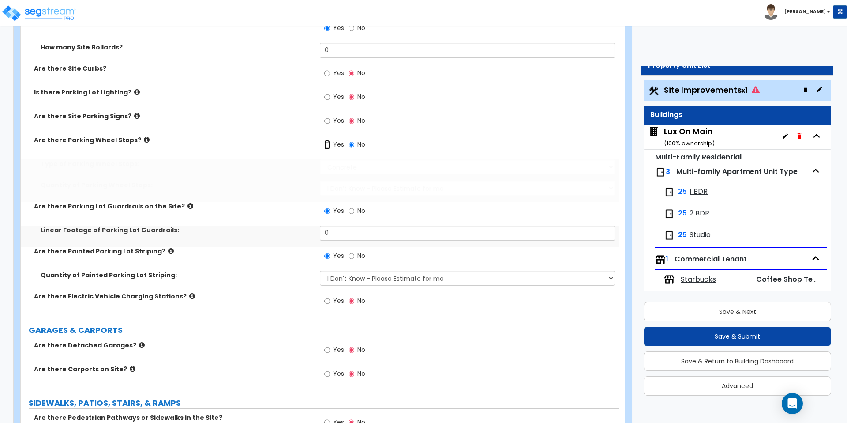
radio input "true"
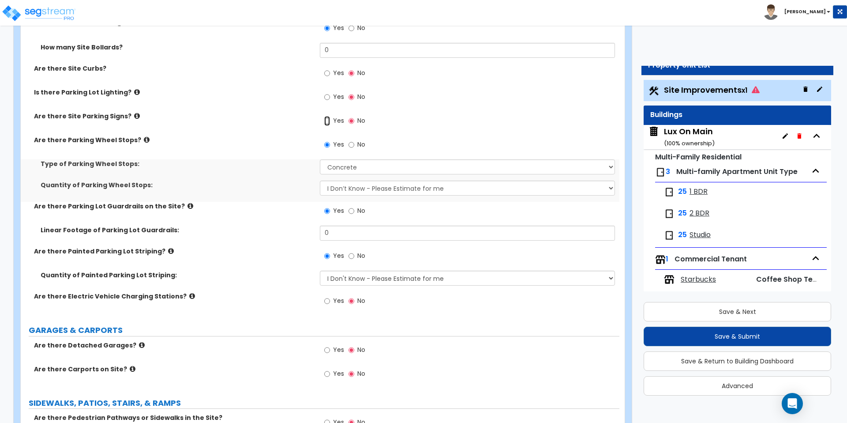
click at [328, 116] on input "Yes" at bounding box center [327, 121] width 6 height 10
radio input "true"
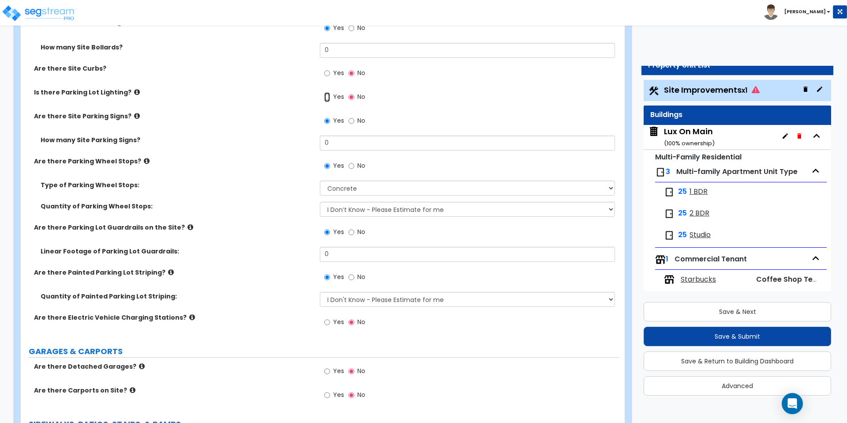
click at [327, 92] on input "Yes" at bounding box center [327, 97] width 6 height 10
radio input "true"
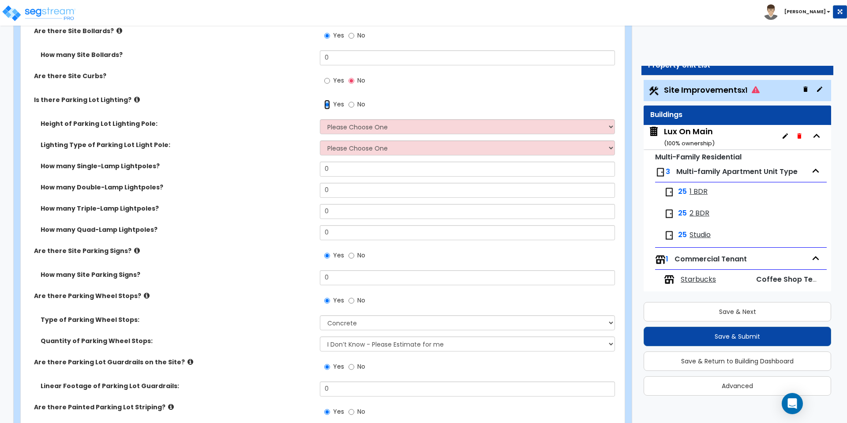
scroll to position [502, 0]
click at [696, 187] on span "1 BDR" at bounding box center [699, 192] width 18 height 10
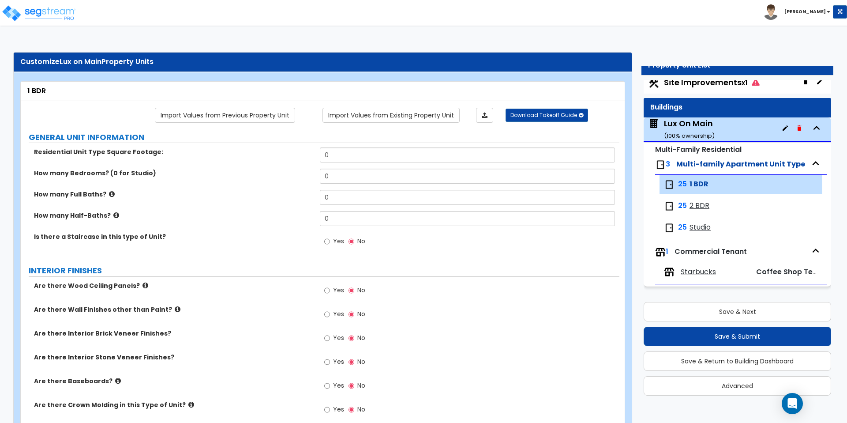
scroll to position [15, 0]
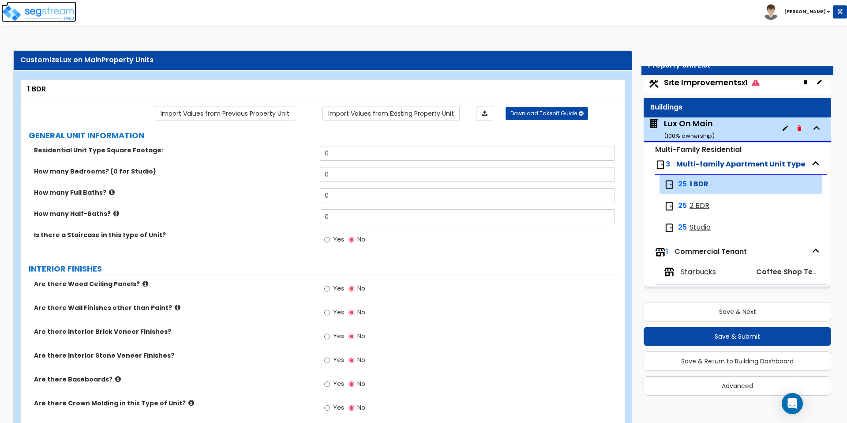
click at [28, 13] on img at bounding box center [38, 13] width 75 height 18
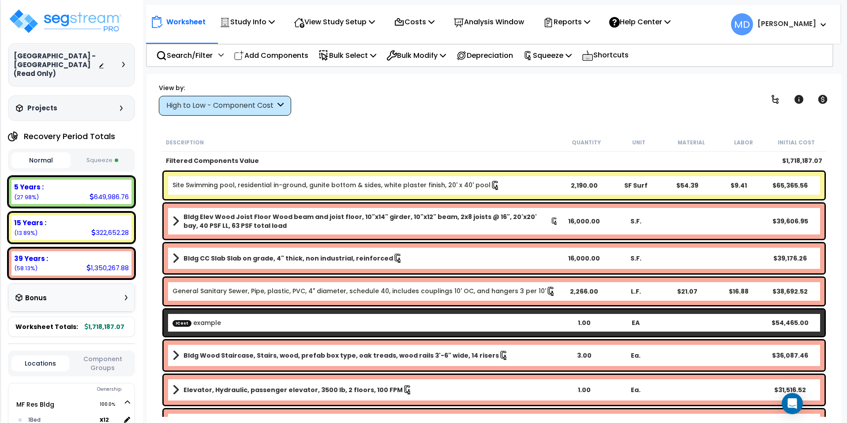
scroll to position [39, 0]
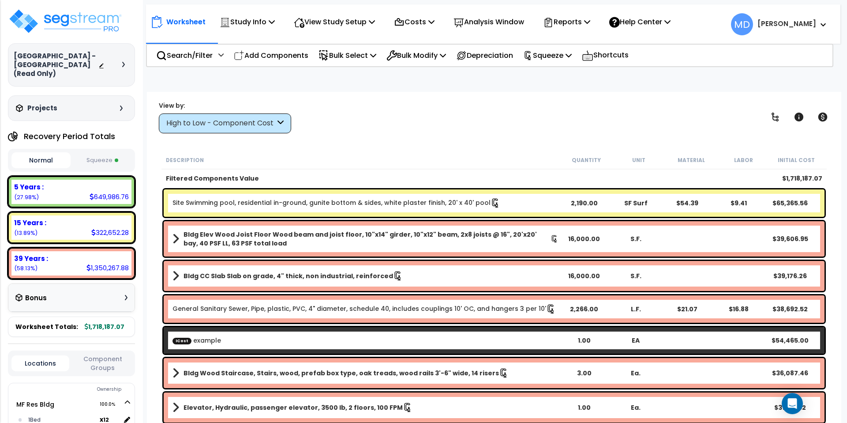
click at [255, 118] on div "High to Low - Component Cost" at bounding box center [220, 123] width 109 height 10
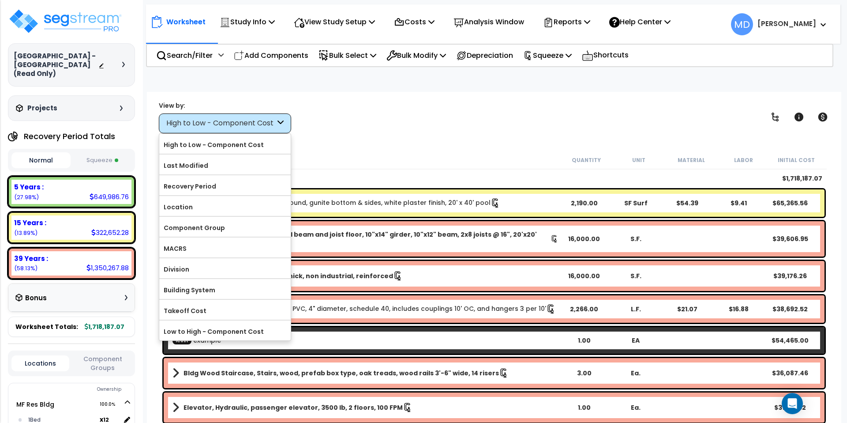
click at [366, 126] on div "Worksheet Study Info Study Setup Add Property Unit Template study Clone study MD" at bounding box center [494, 303] width 694 height 423
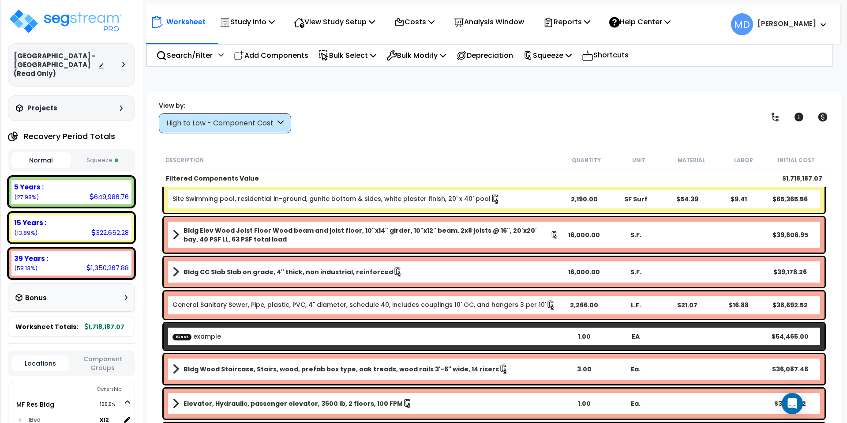
scroll to position [0, 0]
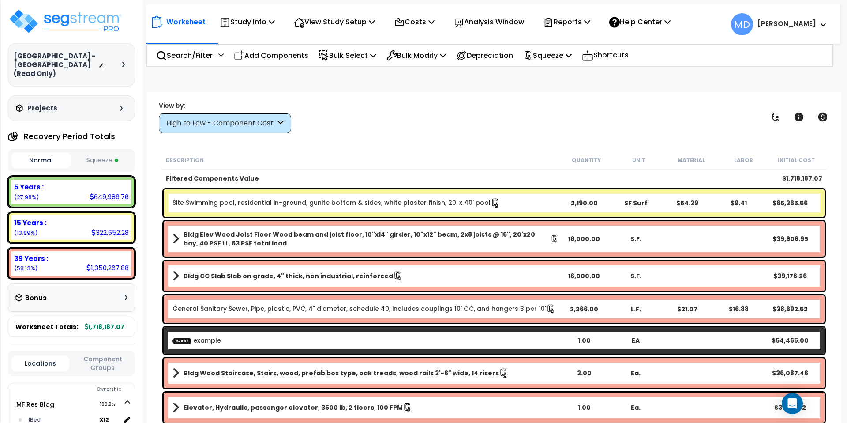
click at [519, 189] on div "Site Swimming pool, residential in-ground, gunite bottom & sides, white plaster…" at bounding box center [494, 202] width 661 height 27
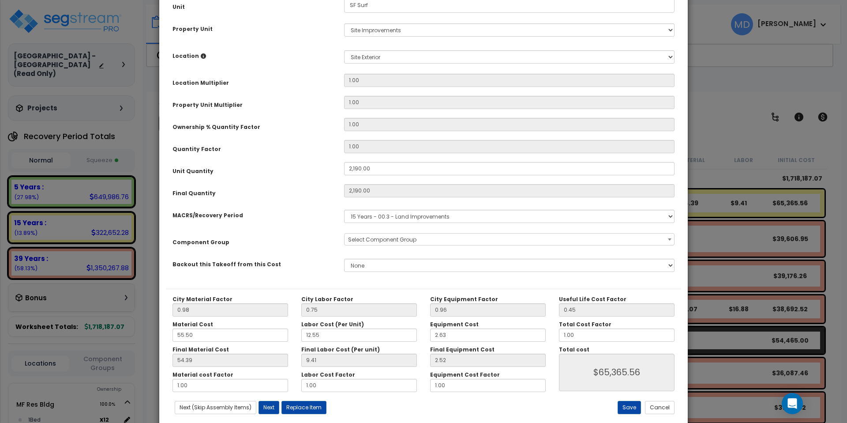
scroll to position [129, 0]
click at [656, 412] on button "Cancel" at bounding box center [660, 407] width 30 height 13
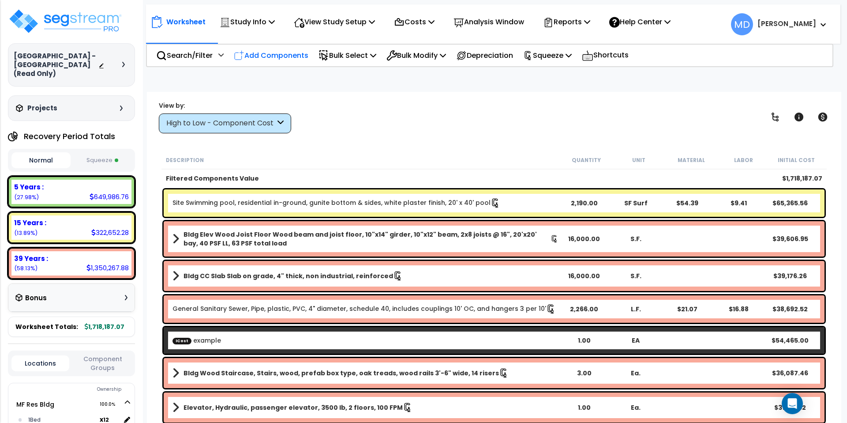
click at [263, 58] on p "Add Components" at bounding box center [271, 55] width 75 height 12
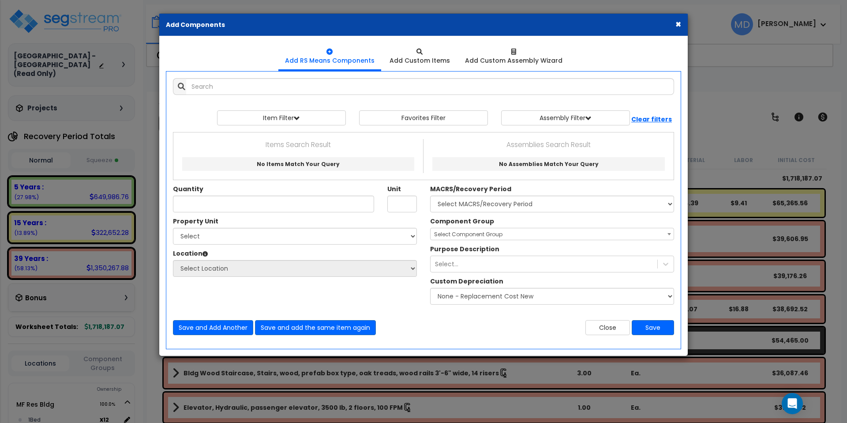
click at [679, 25] on button "×" at bounding box center [678, 23] width 6 height 9
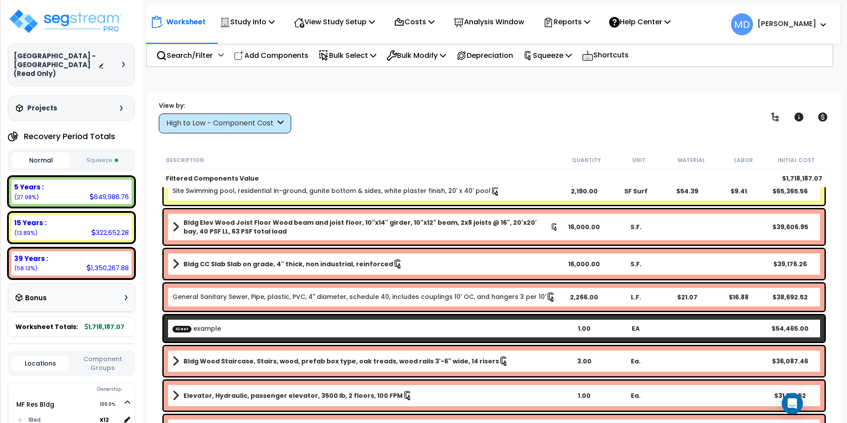
scroll to position [9, 0]
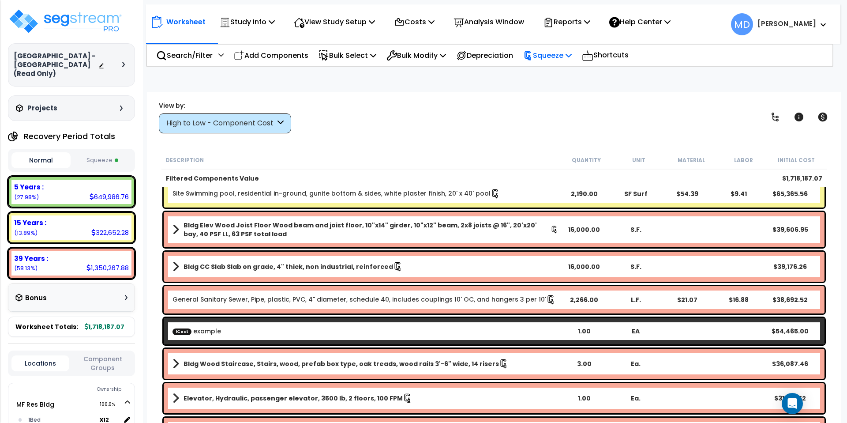
click at [566, 57] on p "Squeeze" at bounding box center [547, 55] width 49 height 12
click at [563, 92] on link "Reset Squeeze" at bounding box center [562, 94] width 87 height 18
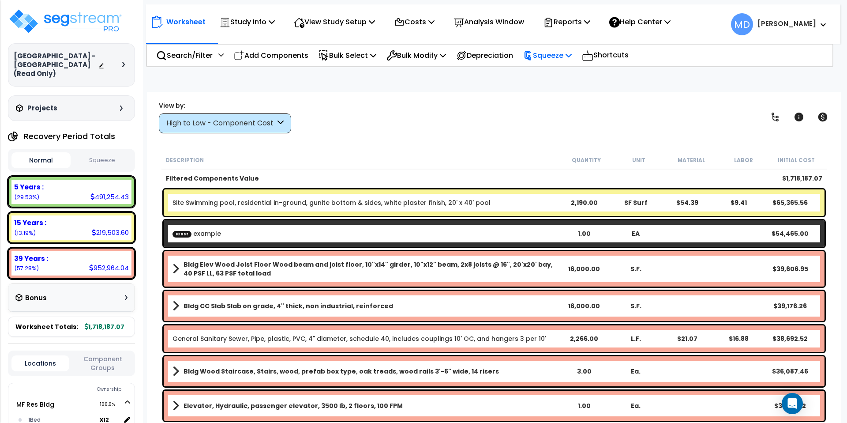
click at [553, 59] on p "Squeeze" at bounding box center [547, 55] width 49 height 12
click at [555, 69] on link "Squeeze" at bounding box center [562, 75] width 87 height 18
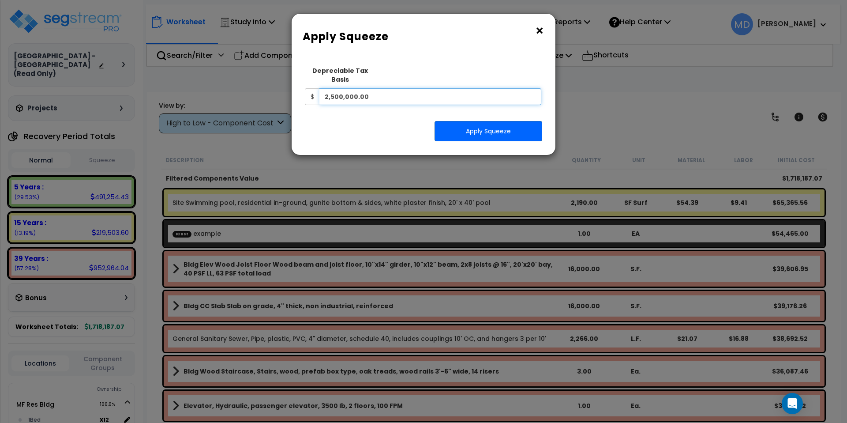
click at [374, 91] on input "2,500,000.00" at bounding box center [430, 96] width 222 height 17
type input "5,000,000"
click at [473, 126] on button "Apply Squeeze" at bounding box center [489, 131] width 108 height 20
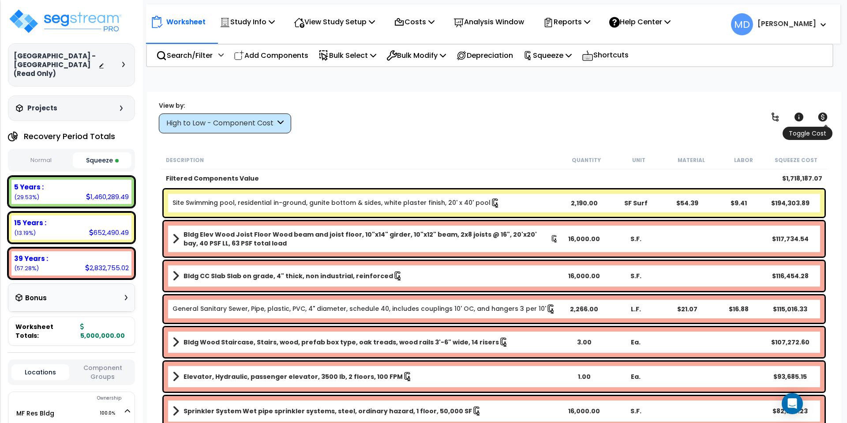
click at [820, 112] on icon at bounding box center [823, 117] width 11 height 11
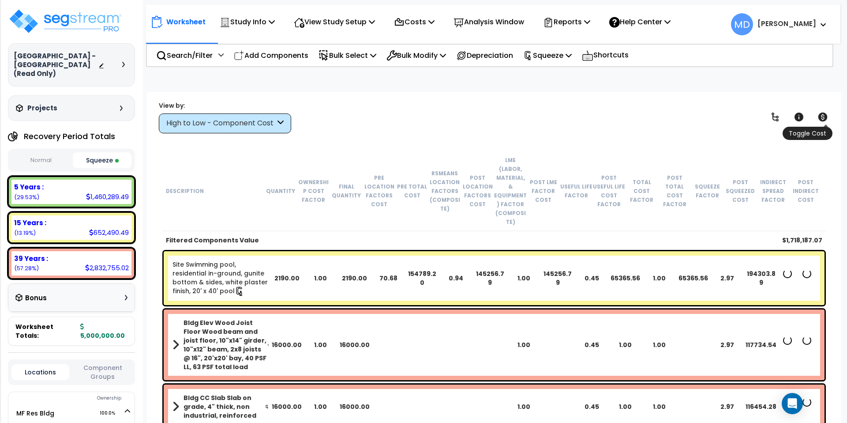
click at [820, 112] on icon at bounding box center [823, 117] width 11 height 11
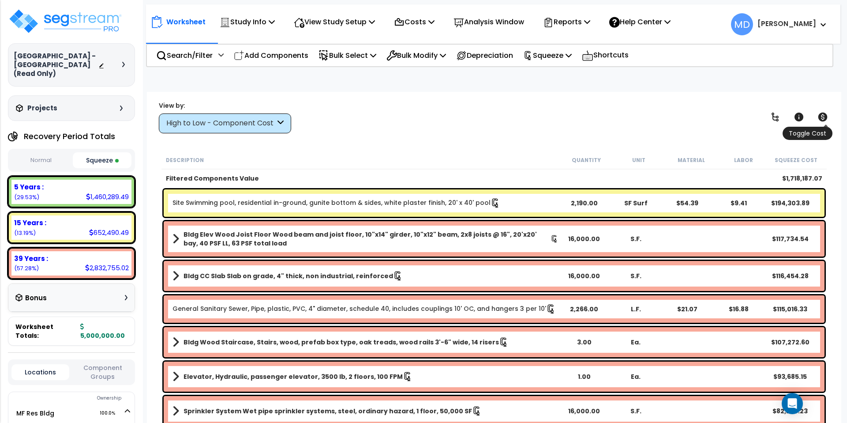
click at [820, 112] on icon at bounding box center [823, 117] width 11 height 11
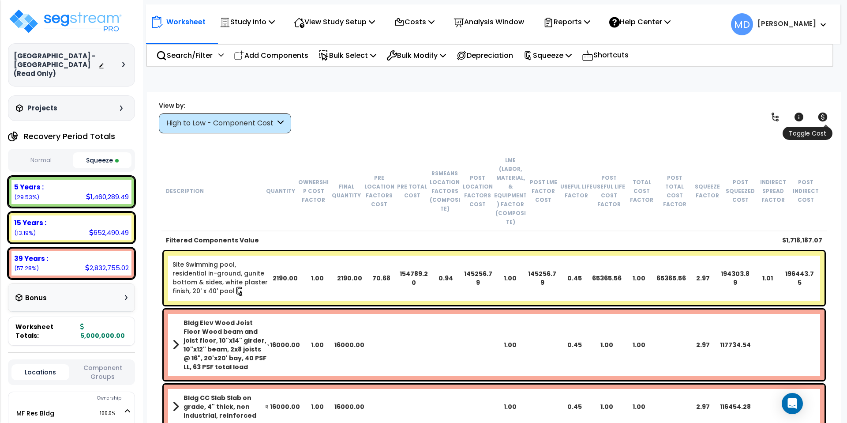
click at [823, 112] on icon at bounding box center [823, 117] width 11 height 11
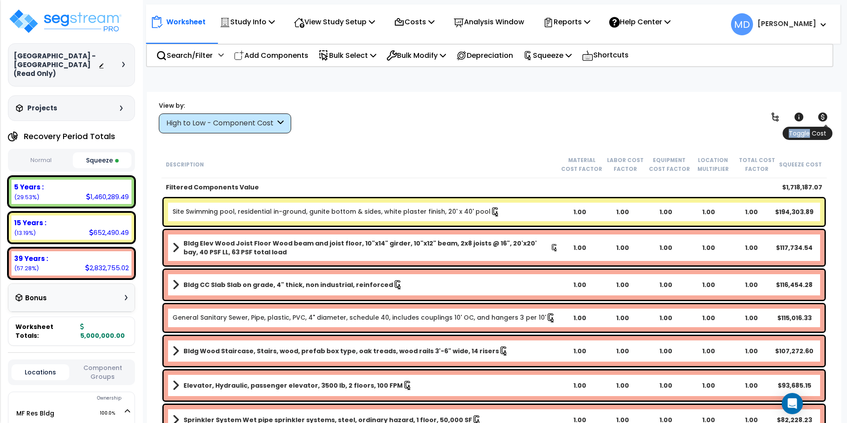
click at [823, 112] on icon at bounding box center [823, 117] width 11 height 11
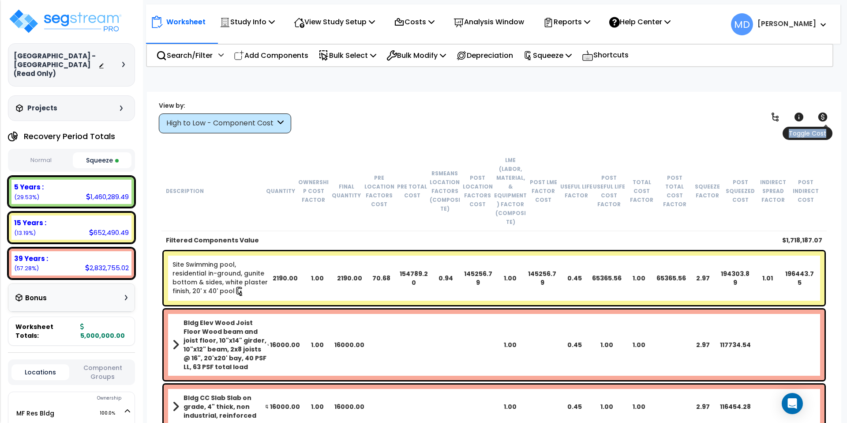
click at [823, 112] on icon at bounding box center [823, 117] width 11 height 11
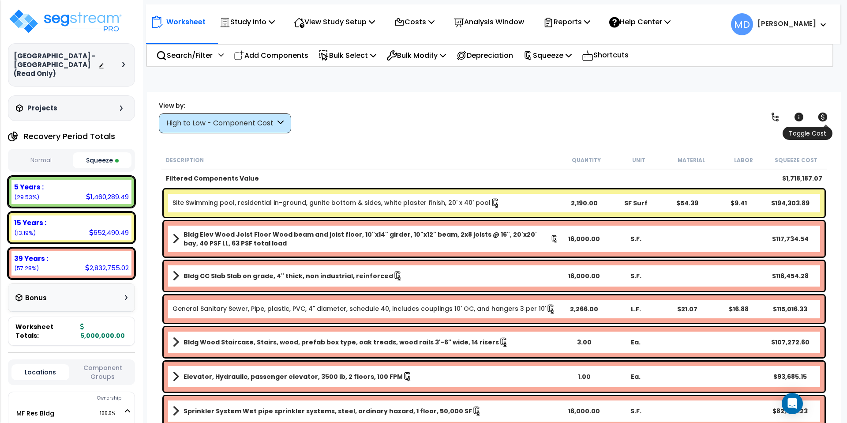
click at [823, 112] on icon at bounding box center [823, 117] width 11 height 11
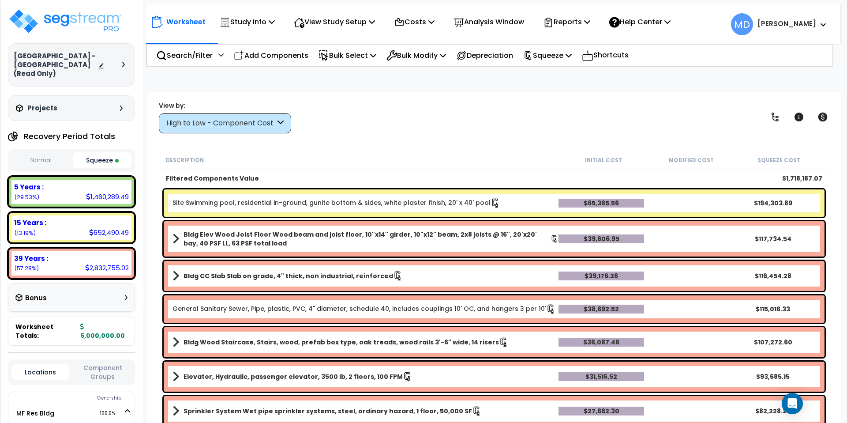
click at [38, 155] on button "Normal" at bounding box center [40, 160] width 59 height 15
click at [100, 153] on button "Squeeze" at bounding box center [102, 160] width 59 height 15
click at [90, 289] on div "Bonus" at bounding box center [71, 297] width 112 height 17
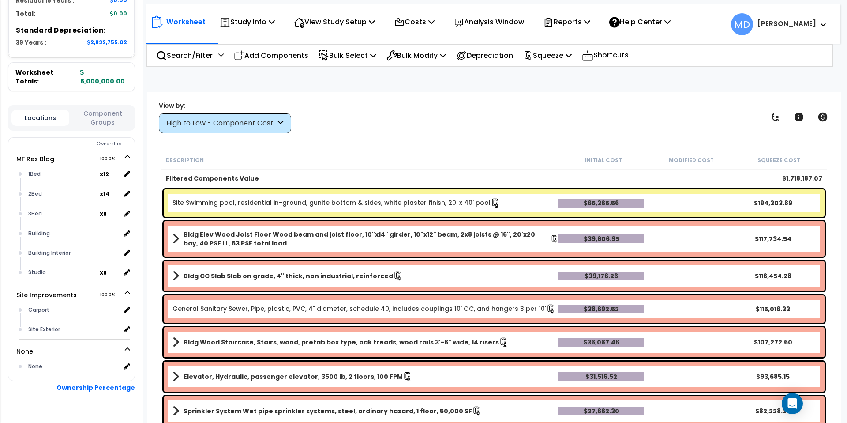
scroll to position [407, 0]
click at [48, 168] on div "1Bed" at bounding box center [63, 173] width 74 height 11
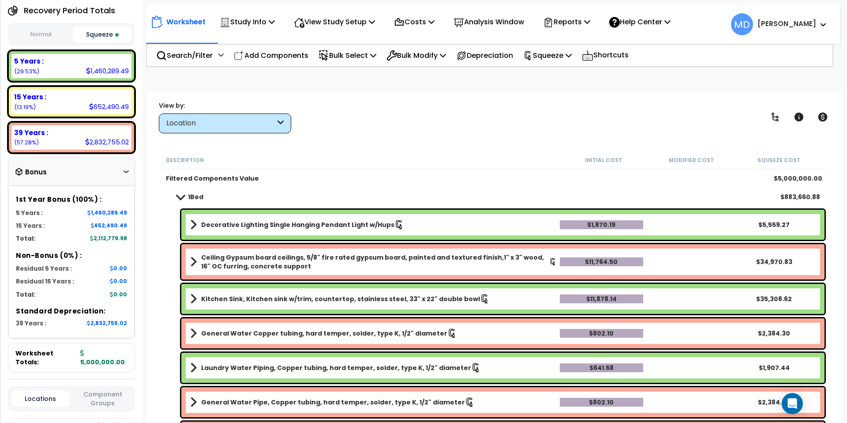
scroll to position [0, 0]
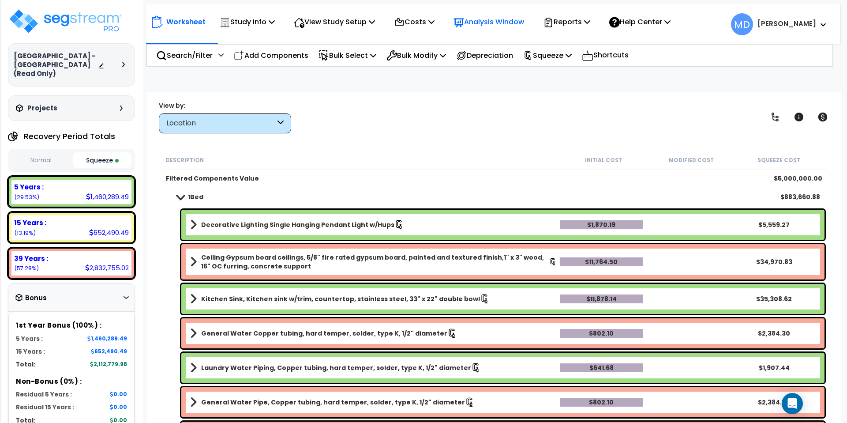
click at [494, 23] on p "Analysis Window" at bounding box center [489, 22] width 71 height 12
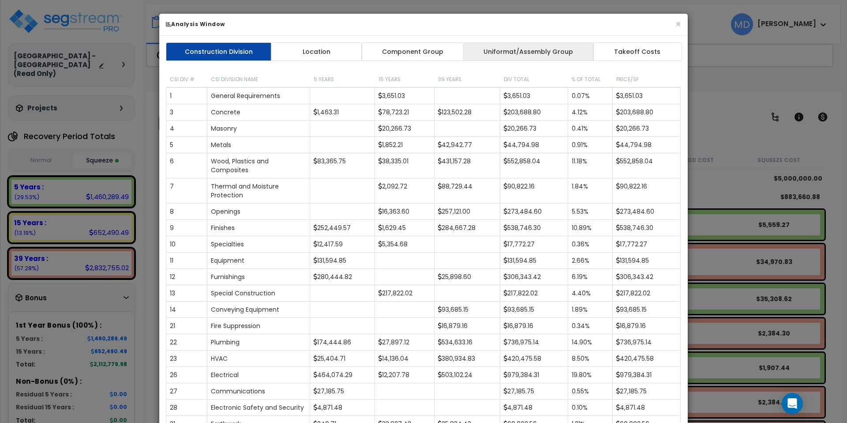
click at [551, 52] on link "Uniformat/Assembly Group" at bounding box center [528, 51] width 131 height 19
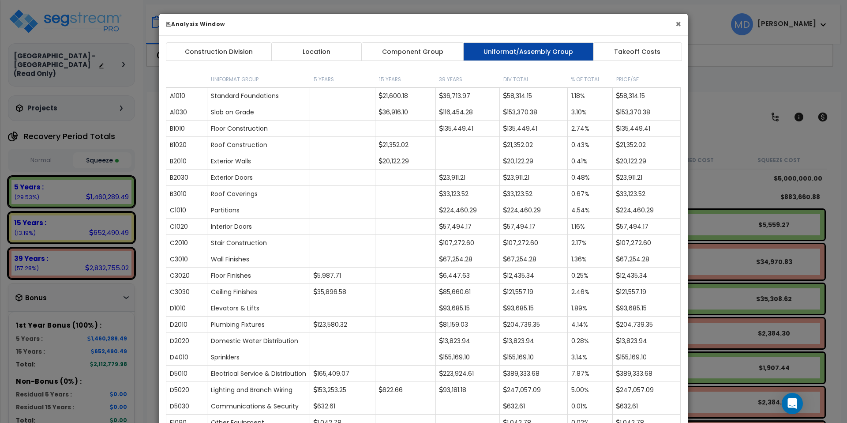
click at [677, 26] on button "×" at bounding box center [678, 23] width 6 height 9
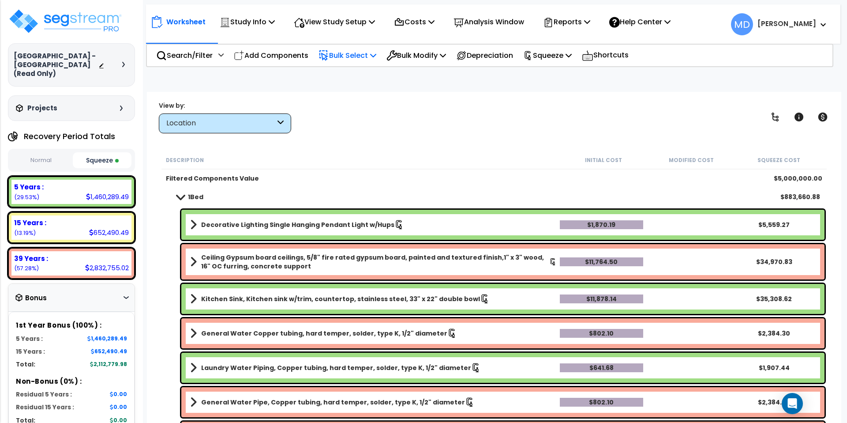
click at [341, 59] on p "Bulk Select" at bounding box center [348, 55] width 58 height 12
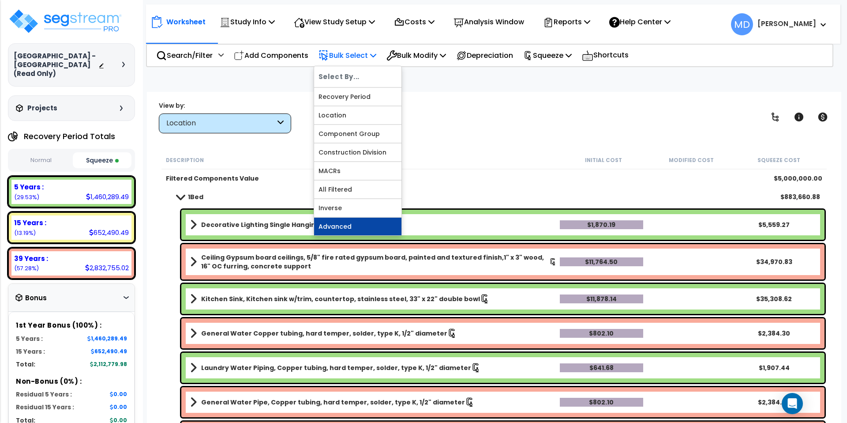
click at [356, 220] on link "Advanced" at bounding box center [357, 227] width 87 height 18
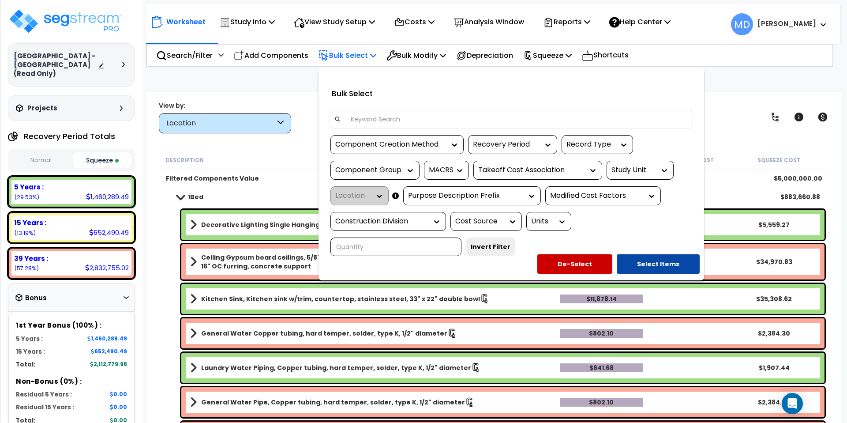
click at [528, 150] on div "Recovery Period" at bounding box center [512, 144] width 89 height 19
click at [549, 143] on icon at bounding box center [548, 144] width 9 height 9
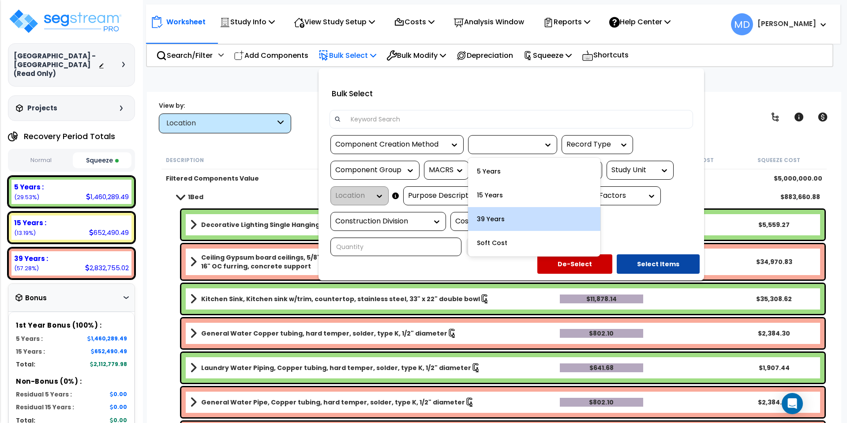
click at [513, 226] on div "39 Years" at bounding box center [534, 219] width 132 height 24
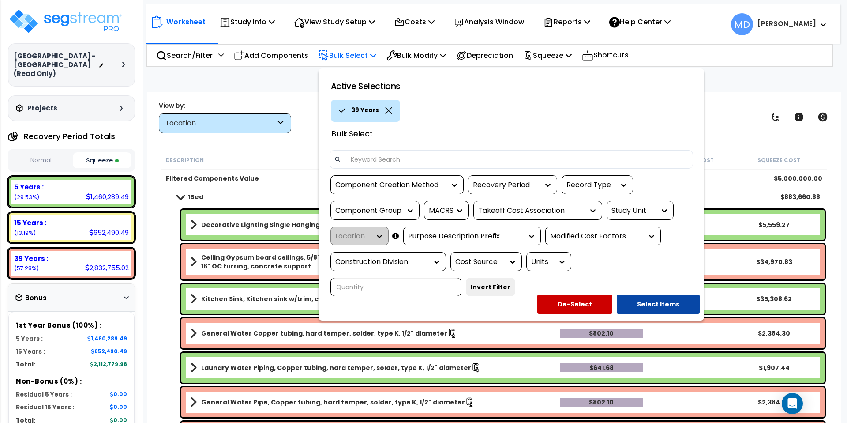
click at [404, 160] on input at bounding box center [516, 159] width 343 height 13
type input "Roof"
click at [651, 296] on button "Select Items" at bounding box center [658, 303] width 83 height 19
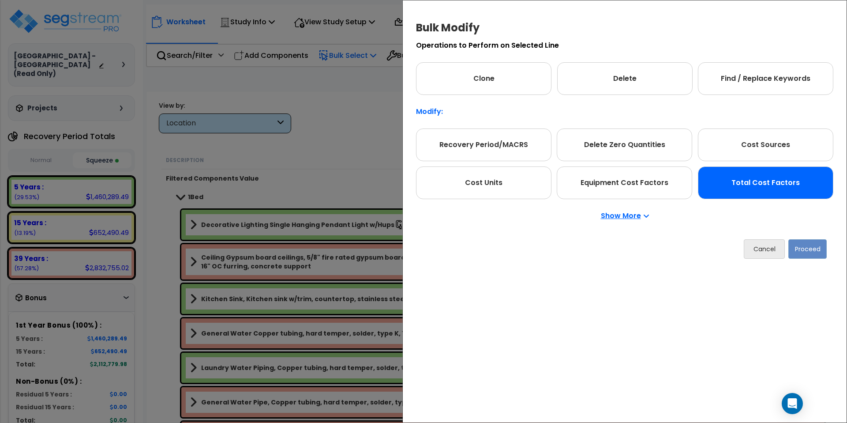
click at [737, 179] on div "Total Cost Factors" at bounding box center [765, 182] width 135 height 33
click at [813, 240] on button "Proceed" at bounding box center [807, 248] width 38 height 19
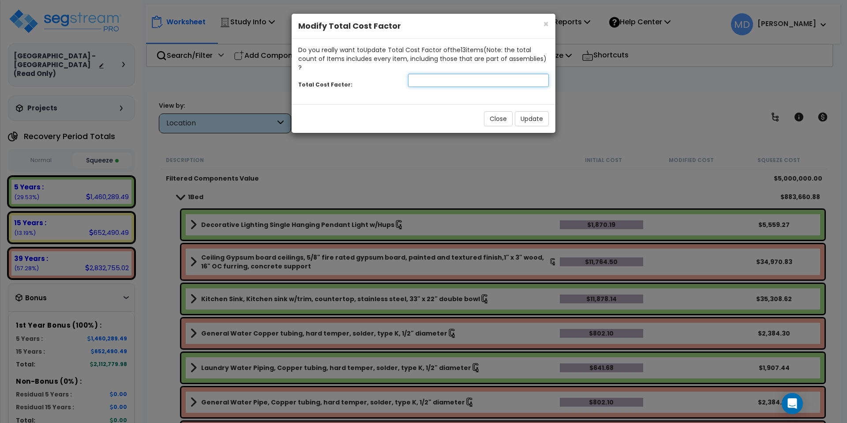
click at [431, 75] on input "number" at bounding box center [478, 80] width 141 height 13
type input "1"
click at [540, 74] on input "1" at bounding box center [478, 80] width 141 height 13
click at [533, 111] on button "Update" at bounding box center [532, 118] width 34 height 15
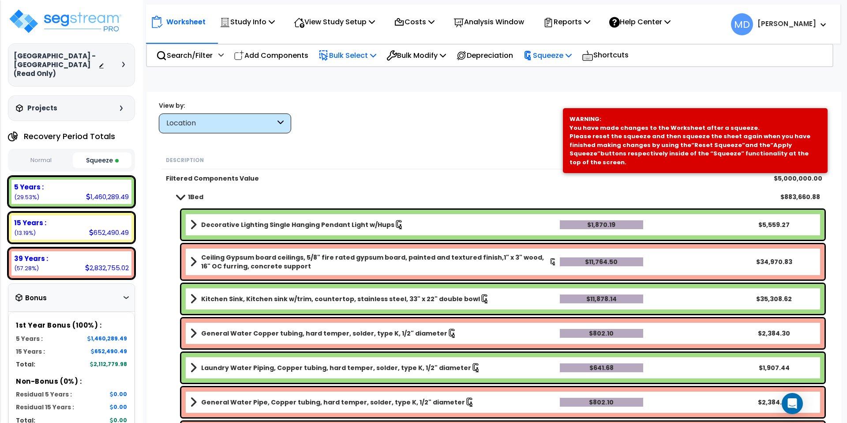
click at [570, 58] on p "Squeeze" at bounding box center [547, 55] width 49 height 12
click at [559, 79] on link "Re-squeeze" at bounding box center [562, 76] width 87 height 20
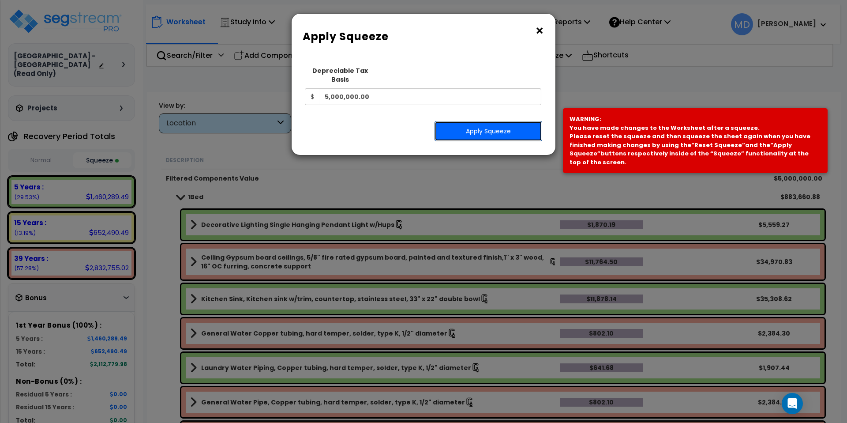
click at [491, 126] on button "Apply Squeeze" at bounding box center [489, 131] width 108 height 20
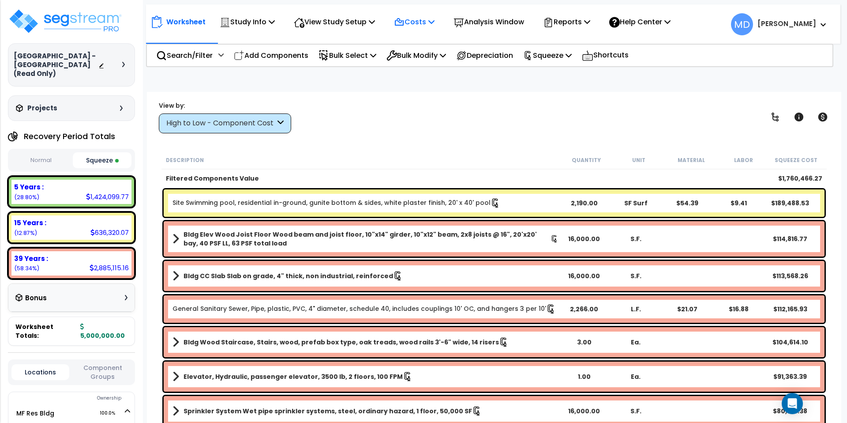
click at [417, 26] on p "Costs" at bounding box center [414, 22] width 41 height 12
click at [420, 39] on link "Indirect Costs" at bounding box center [433, 42] width 87 height 18
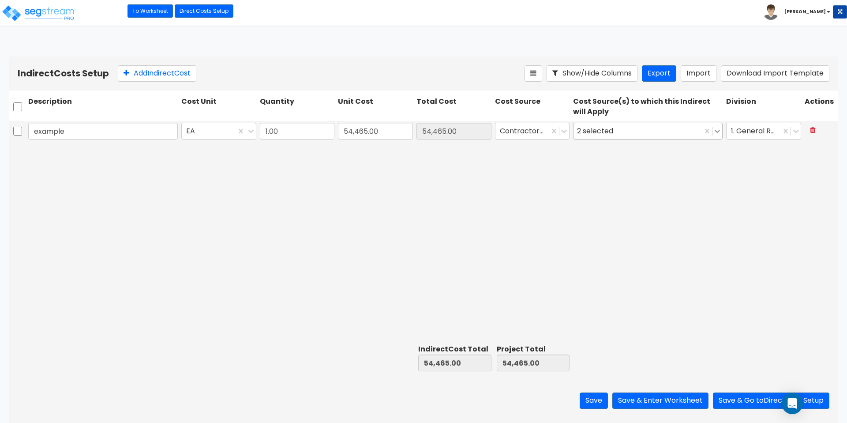
click at [717, 127] on icon at bounding box center [717, 131] width 9 height 9
click at [514, 171] on div "example EA 1.00 54,465.00 54,465.00 Contractor Cost 2 selected 1. General Requi…" at bounding box center [423, 231] width 829 height 220
click at [749, 392] on button "Save & Go to Direct Cost Setup" at bounding box center [771, 400] width 116 height 16
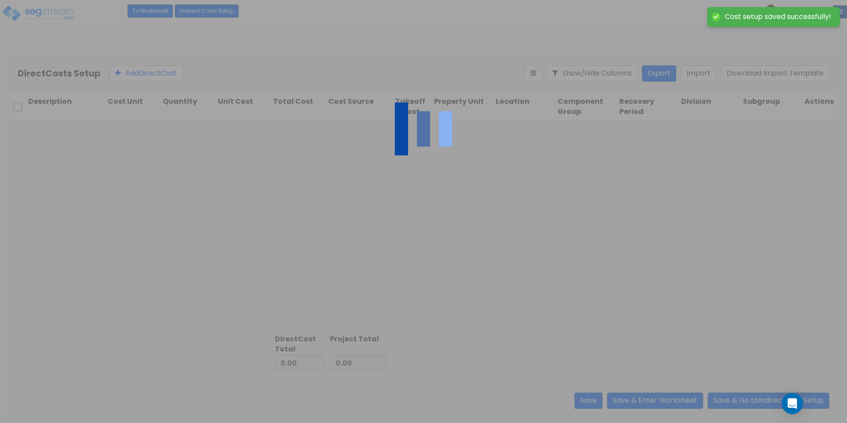
type input "54,465.00"
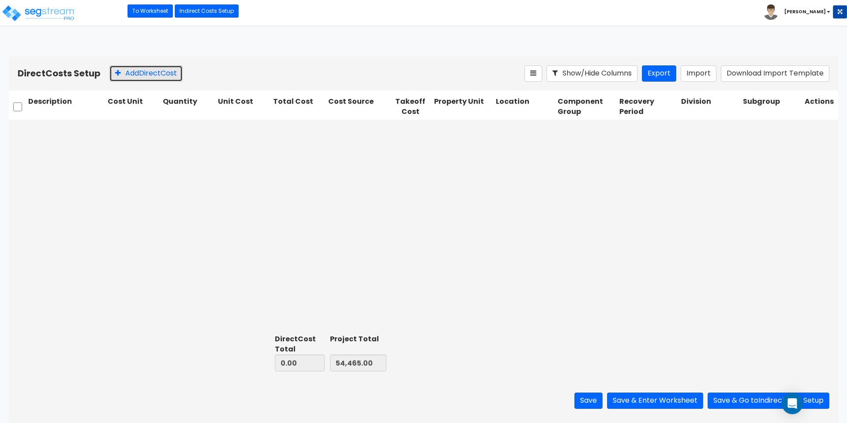
click at [143, 65] on button "Add Direct Cost" at bounding box center [145, 73] width 73 height 16
click at [390, 125] on icon at bounding box center [390, 129] width 9 height 9
click at [219, 199] on div "Select... 0.00 0.00 0.00 Select... Select... Select... Select... Select... Sele…" at bounding box center [423, 225] width 829 height 211
click at [67, 121] on input "text" at bounding box center [66, 129] width 76 height 17
type input "electrical"
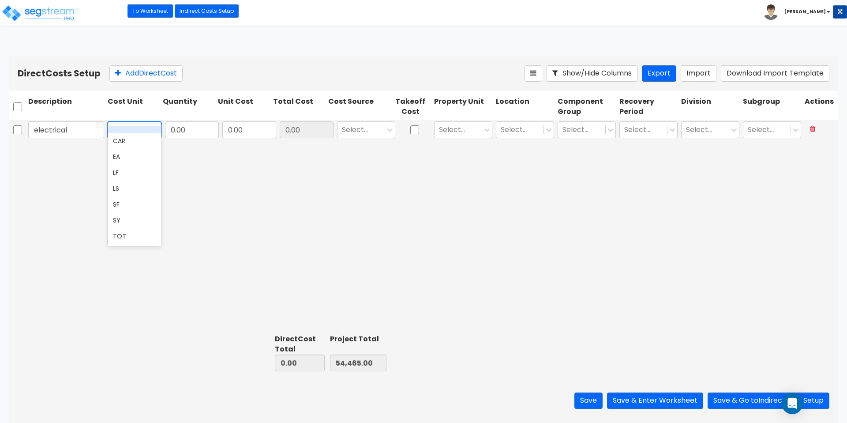
click at [151, 125] on div at bounding box center [156, 130] width 10 height 10
click at [125, 157] on div "EA" at bounding box center [135, 157] width 54 height 16
click at [200, 121] on input "0.00" at bounding box center [192, 129] width 54 height 17
type input "3"
type input "1"
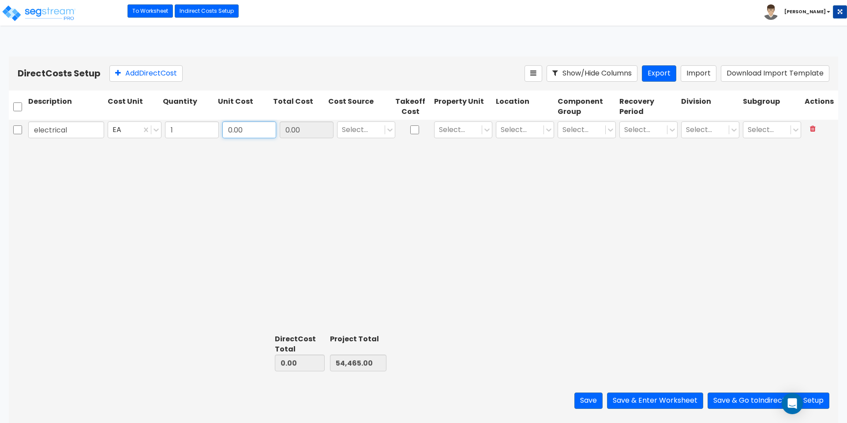
click at [242, 121] on input "0.00" at bounding box center [249, 129] width 54 height 17
type input "500,000"
type input "500,000.00"
type input "554,465.00"
type input "500,000.00"
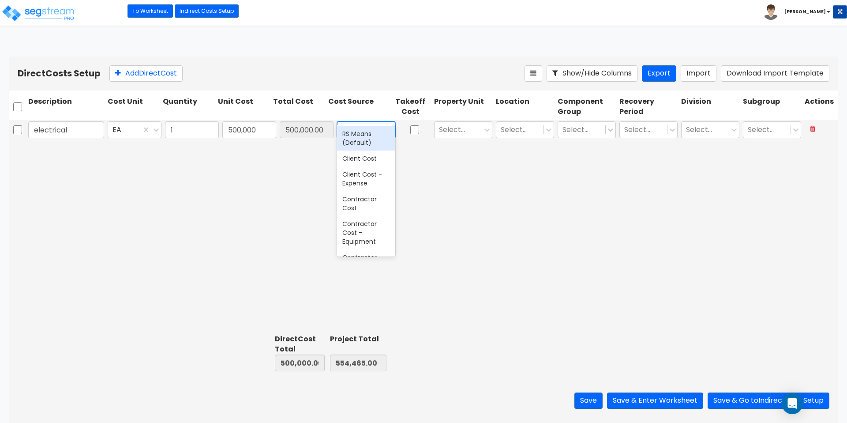
click at [388, 125] on icon at bounding box center [390, 129] width 9 height 9
click at [364, 165] on div "Client Cost" at bounding box center [366, 158] width 58 height 16
click at [413, 121] on input "checkbox" at bounding box center [414, 129] width 9 height 17
checkbox input "true"
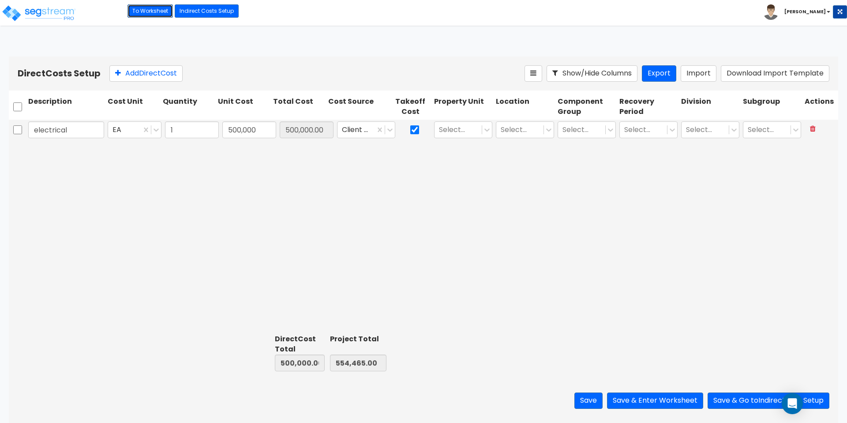
click at [150, 17] on link "To Worksheet" at bounding box center [150, 10] width 45 height 13
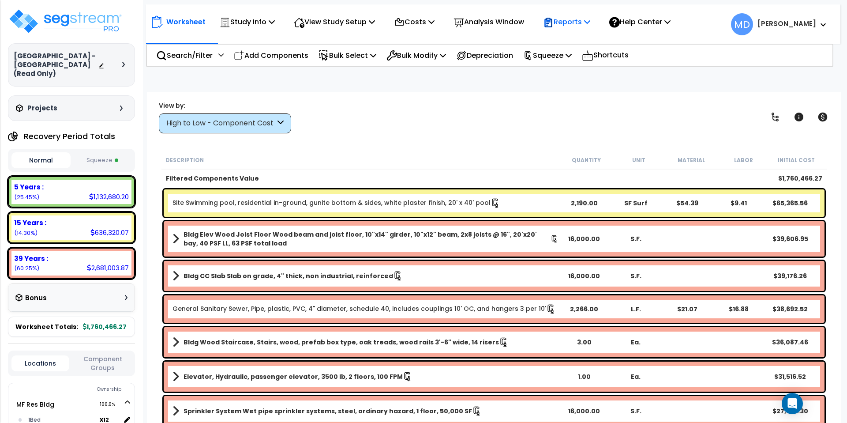
click at [578, 26] on p "Reports" at bounding box center [566, 22] width 47 height 12
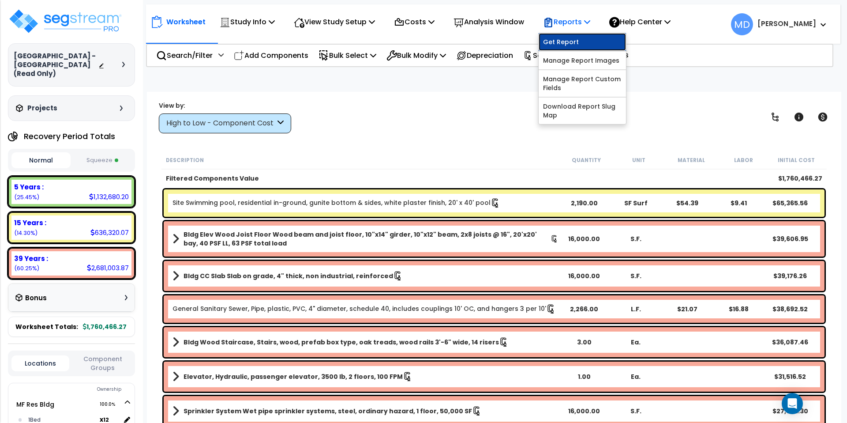
click at [578, 40] on link "Get Report" at bounding box center [582, 42] width 87 height 18
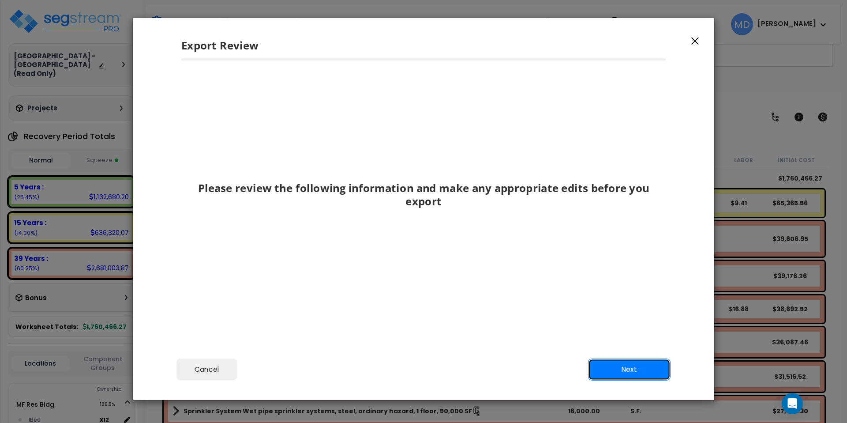
click at [628, 374] on button "Next" at bounding box center [629, 369] width 83 height 22
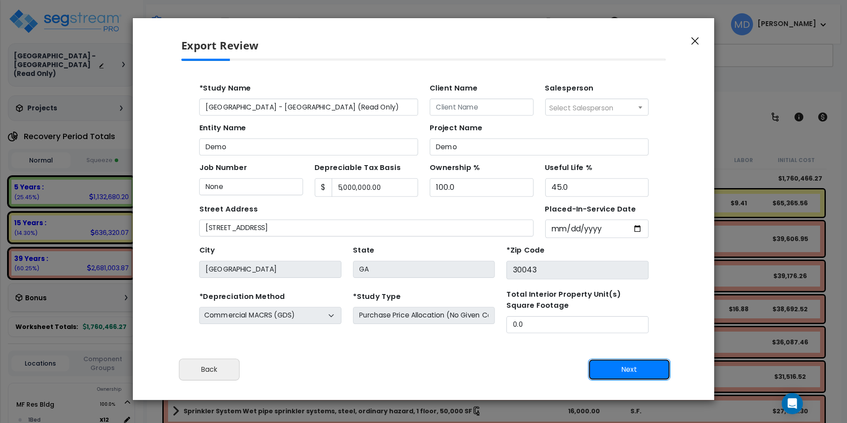
click at [637, 375] on button "Next" at bounding box center [629, 369] width 83 height 22
type input "89000"
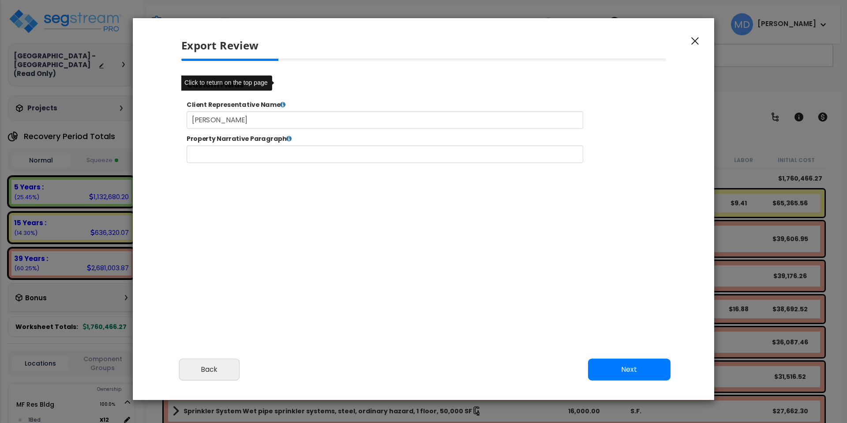
select select "2023"
click at [630, 380] on button "Next" at bounding box center [629, 369] width 83 height 22
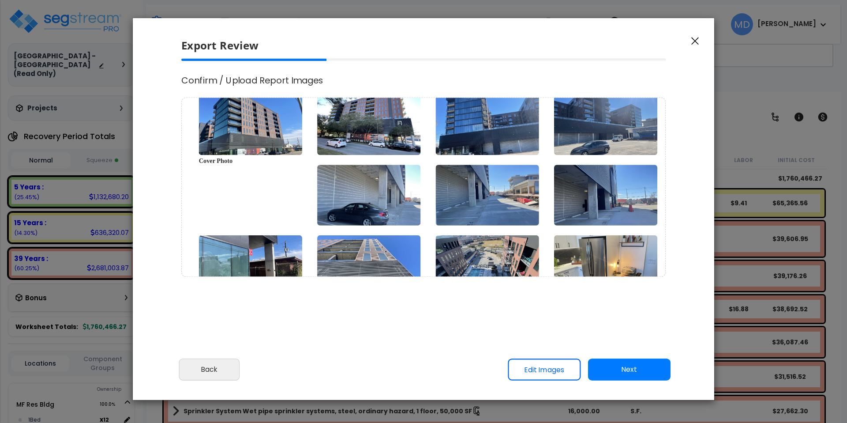
scroll to position [0, 0]
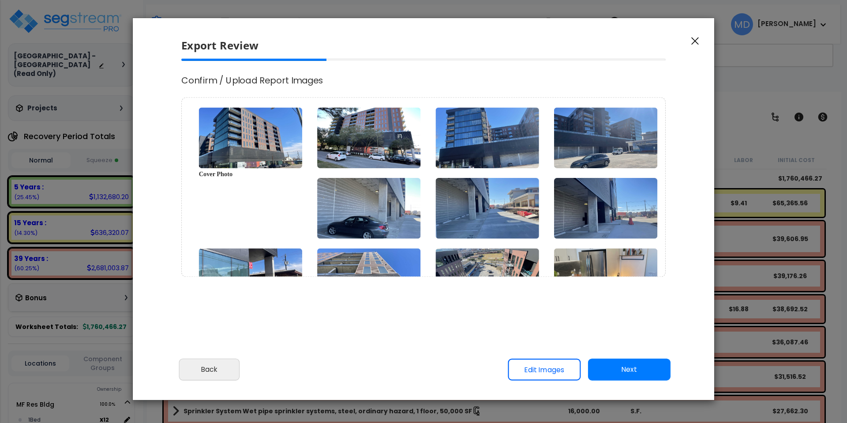
click at [619, 368] on button "Next" at bounding box center [629, 369] width 83 height 22
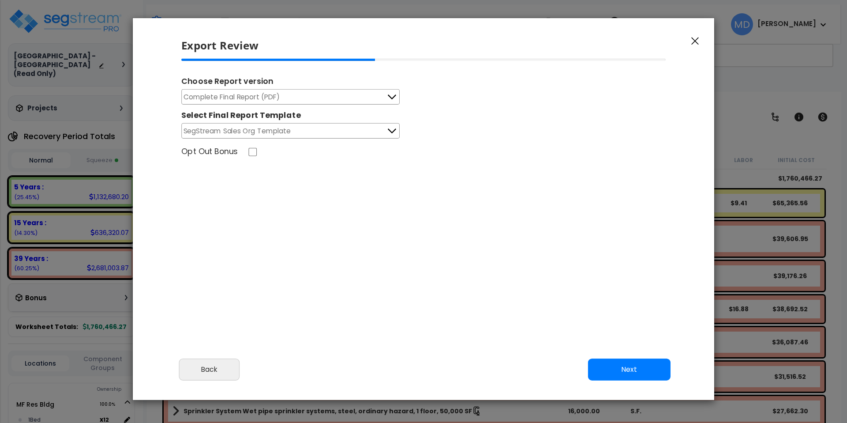
click at [253, 105] on div "Select Final Report Template" at bounding box center [290, 114] width 218 height 19
click at [253, 98] on span "Complete Final Report (PDF)" at bounding box center [232, 96] width 97 height 11
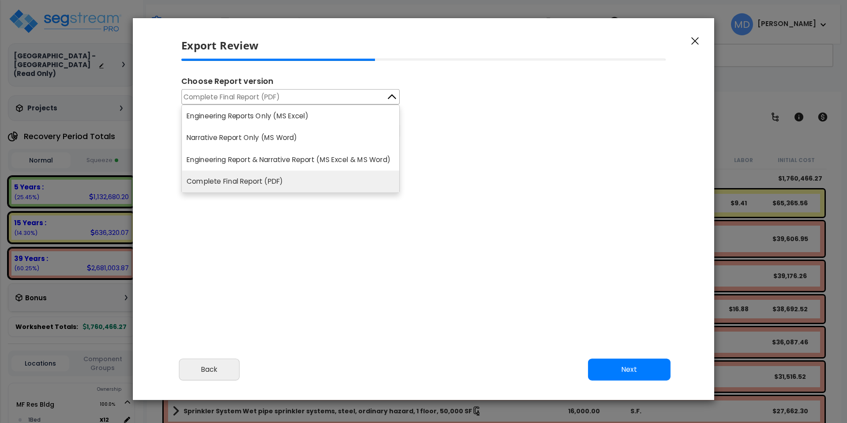
click at [263, 186] on li "Complete Final Report (PDF)" at bounding box center [291, 182] width 218 height 22
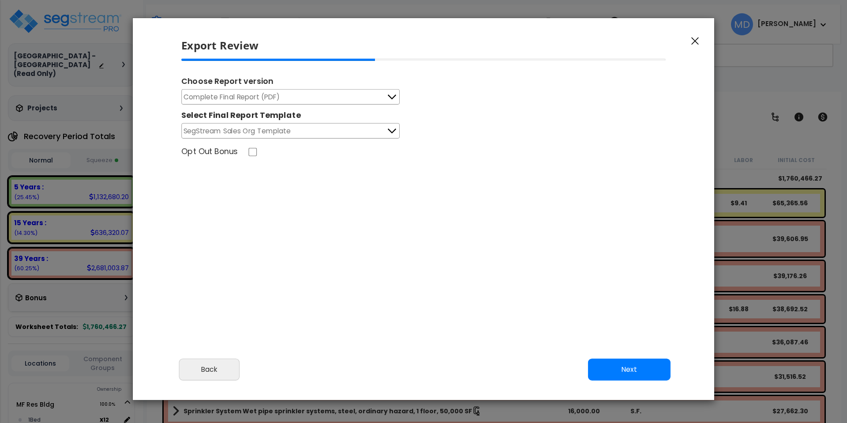
click at [394, 89] on button "Complete Final Report (PDF)" at bounding box center [290, 96] width 218 height 15
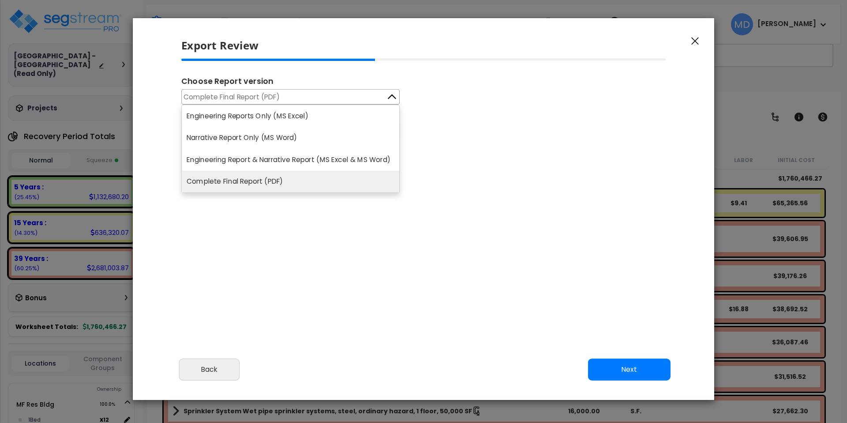
click at [361, 242] on div "Choose Report version Complete Final Report (PDF) Engineering Reports Only (MS …" at bounding box center [423, 180] width 499 height 243
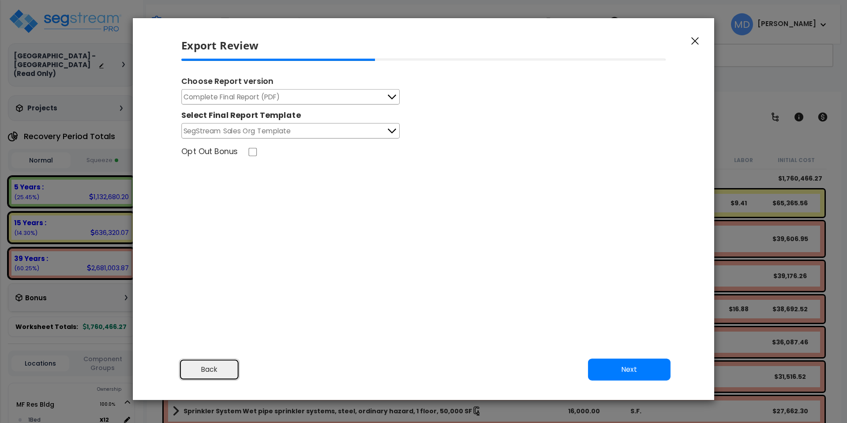
click at [206, 367] on button "Back" at bounding box center [209, 369] width 60 height 22
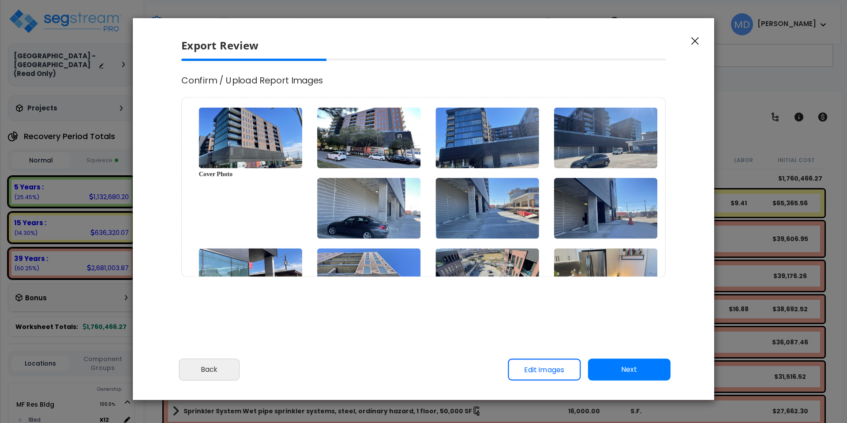
click at [540, 360] on link "Edit Images" at bounding box center [544, 369] width 73 height 22
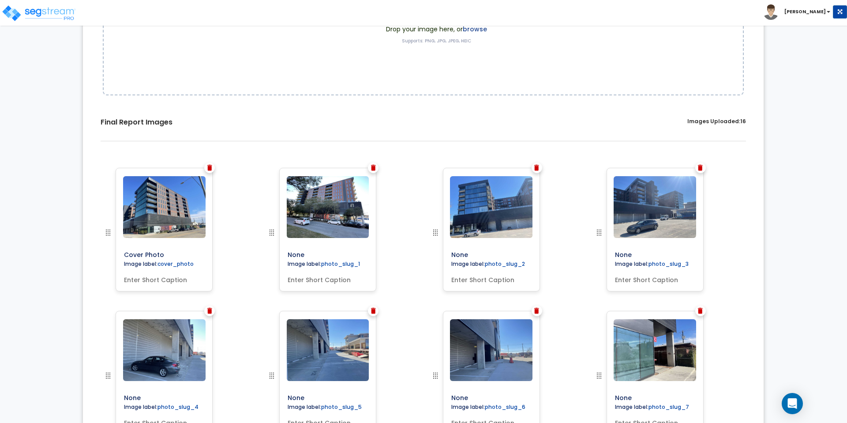
scroll to position [218, 0]
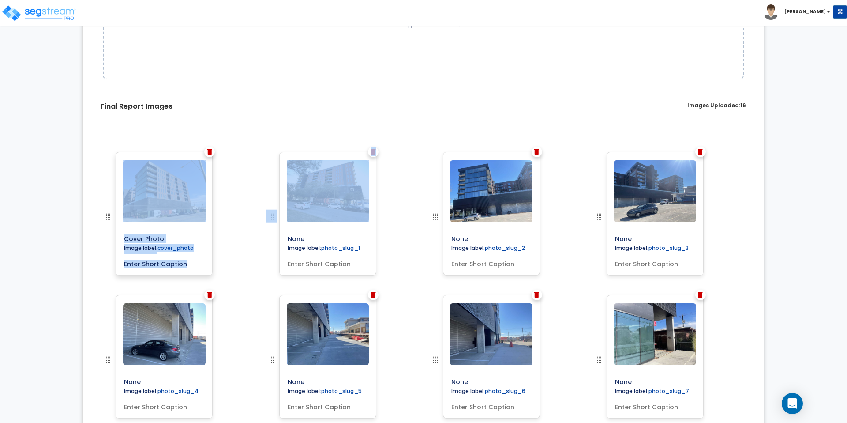
drag, startPoint x: 313, startPoint y: 211, endPoint x: 170, endPoint y: 203, distance: 143.2
click at [170, 152] on div "Cover Photo" at bounding box center [423, 152] width 654 height 0
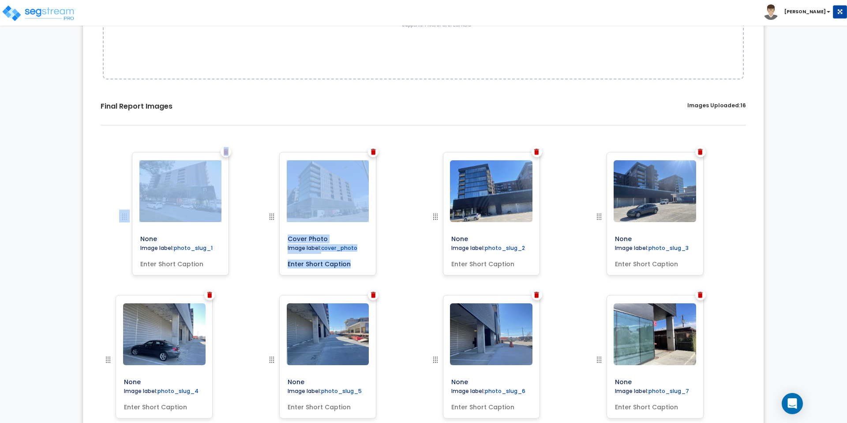
drag, startPoint x: 270, startPoint y: 196, endPoint x: 123, endPoint y: 193, distance: 147.4
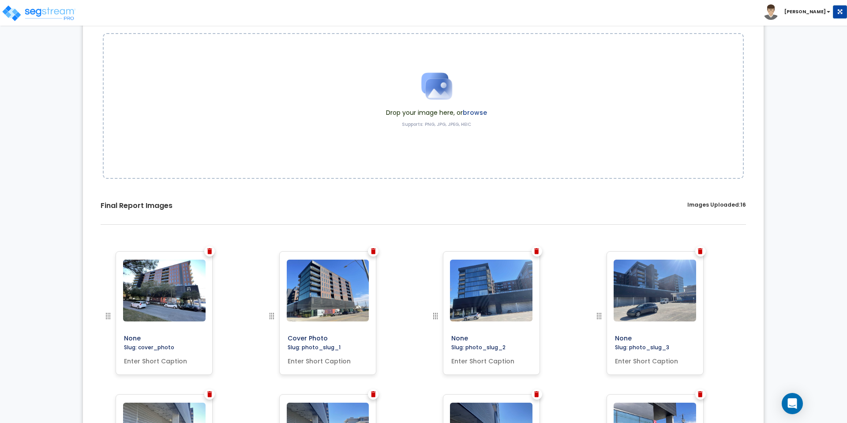
scroll to position [0, 0]
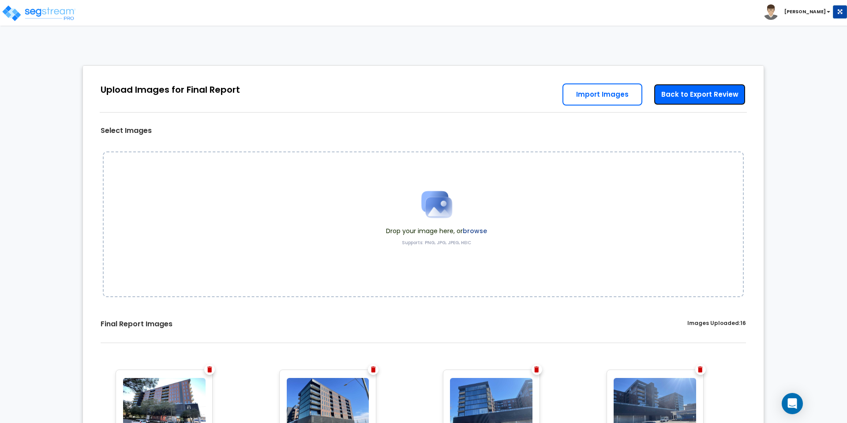
click at [694, 83] on link "Back to Export Review" at bounding box center [699, 94] width 93 height 22
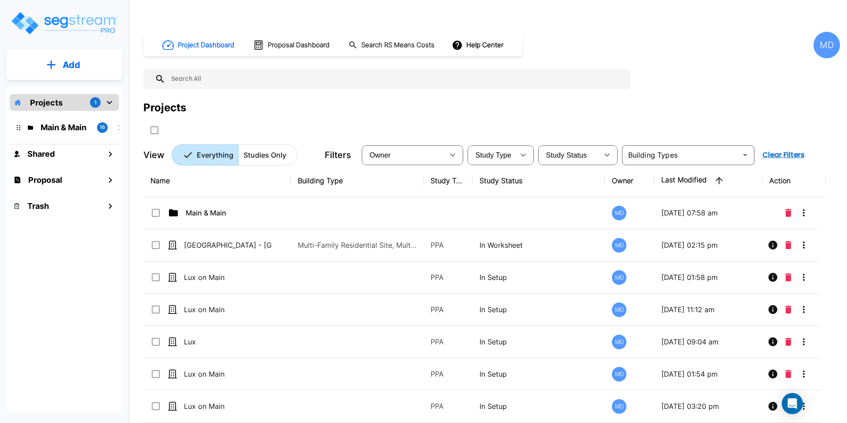
click at [819, 32] on div "MD" at bounding box center [827, 45] width 26 height 26
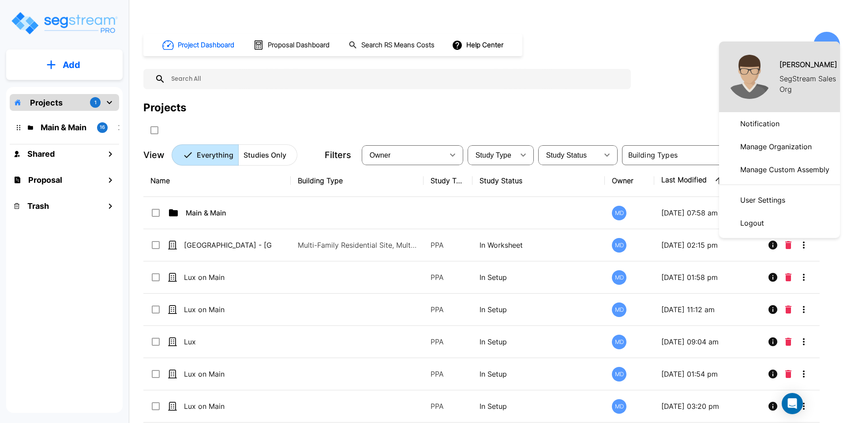
click at [751, 147] on p "Manage Organization" at bounding box center [776, 147] width 79 height 18
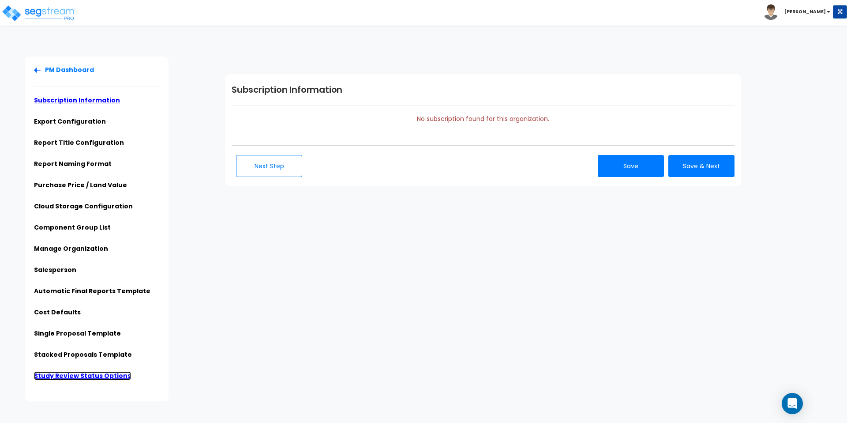
click at [75, 371] on link "Study Review Status Options" at bounding box center [82, 375] width 97 height 9
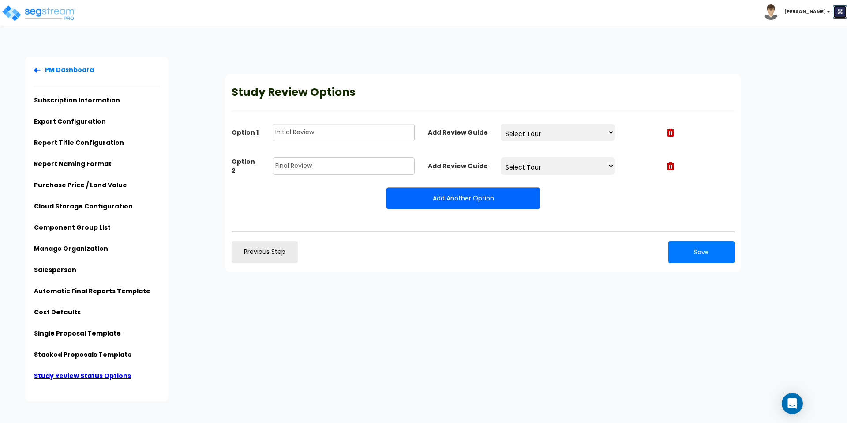
click at [840, 11] on icon at bounding box center [840, 11] width 4 height 5
click at [57, 11] on img at bounding box center [38, 13] width 75 height 18
